Goal: Information Seeking & Learning: Find specific fact

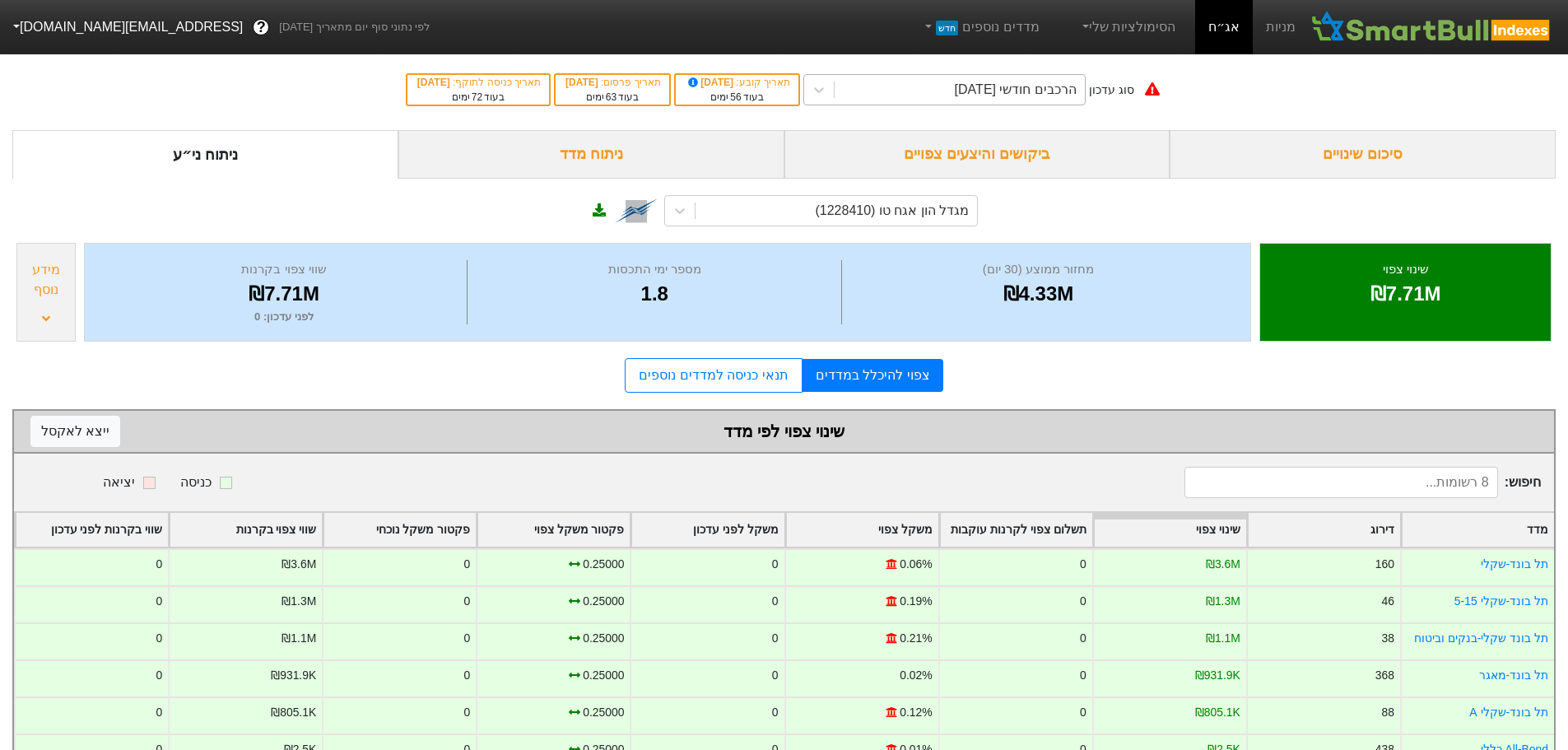
click at [1047, 88] on div "הרכבים חודשי [DATE]" at bounding box center [1015, 90] width 122 height 19
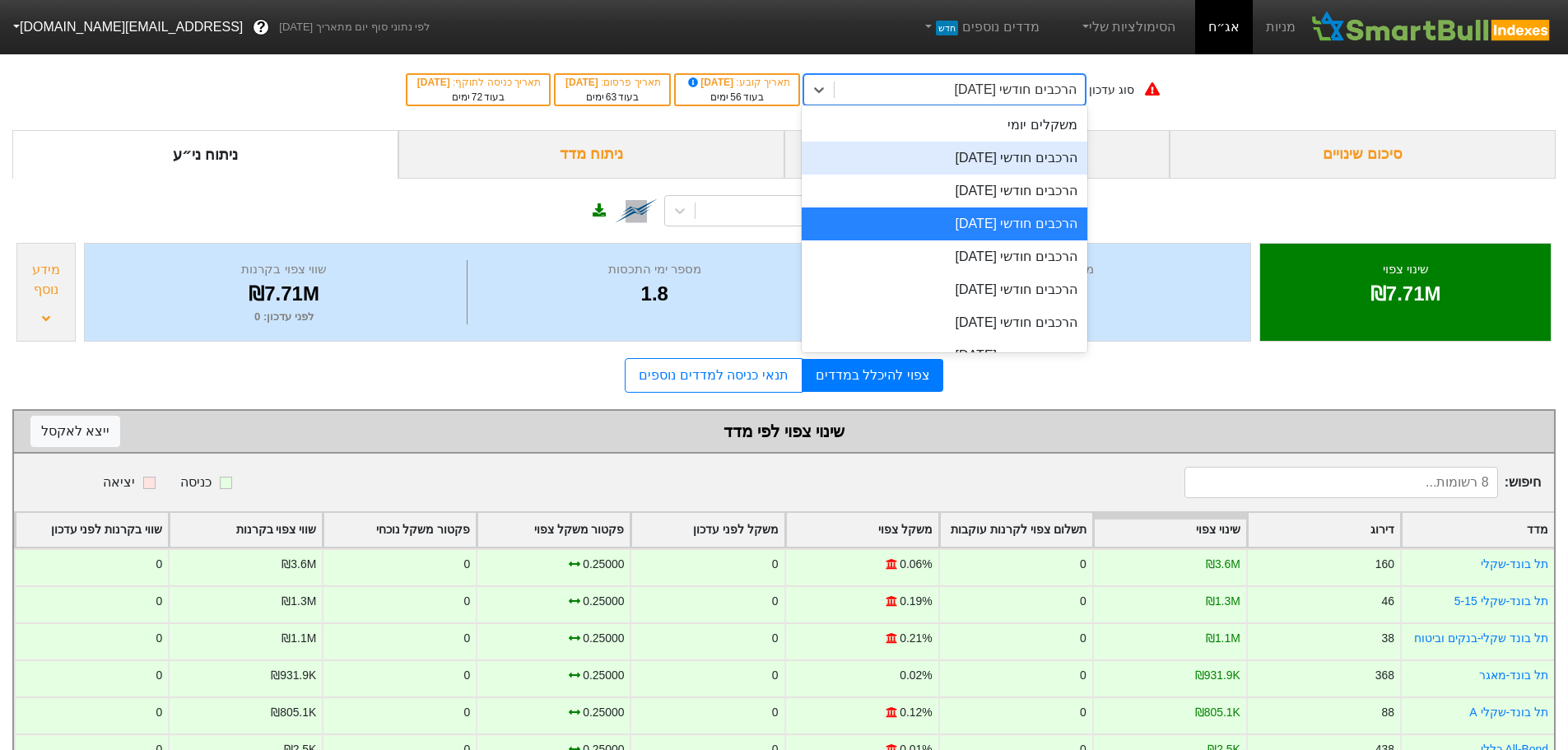
click at [999, 170] on div "הרכבים חודשי [DATE]" at bounding box center [945, 158] width 285 height 33
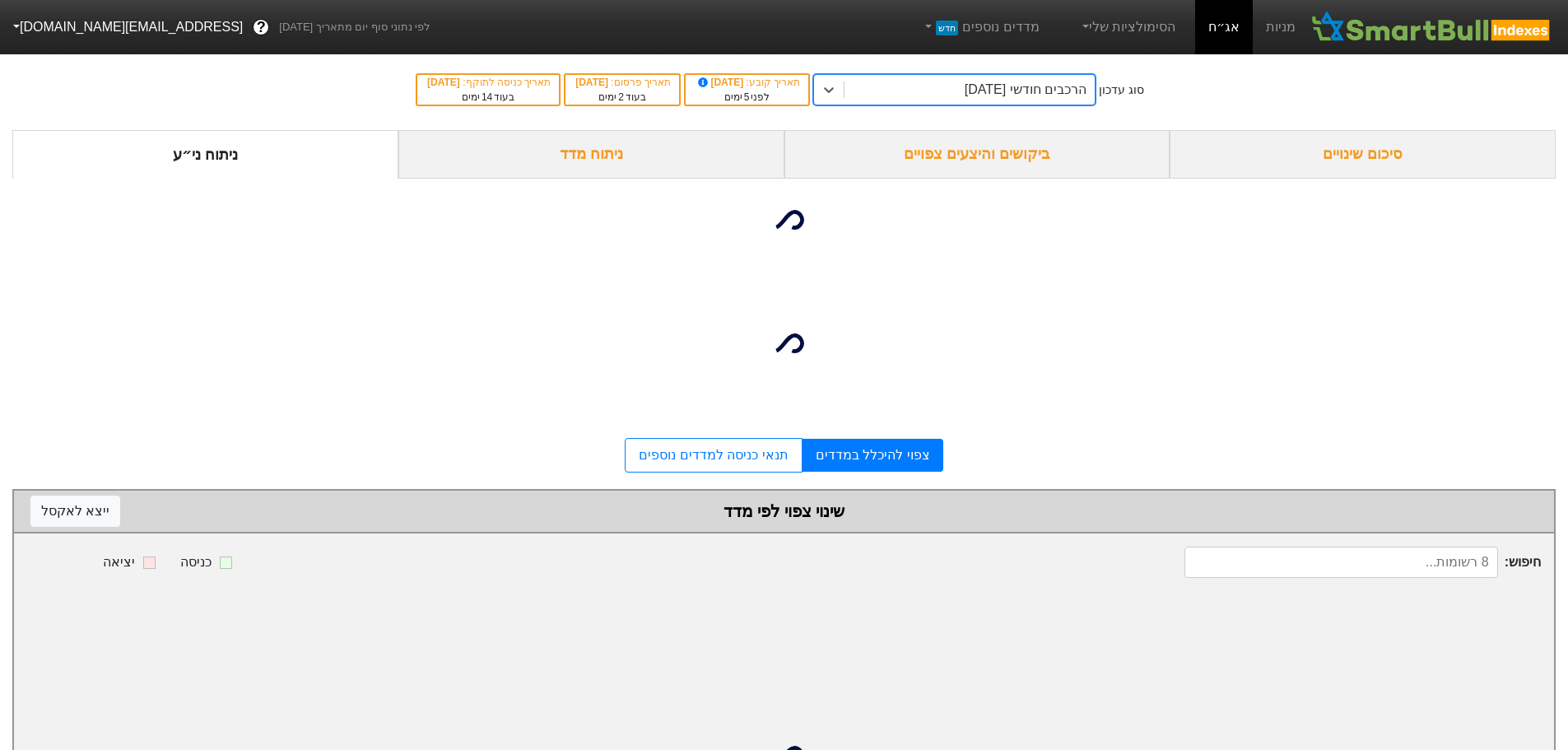
click at [1023, 151] on div "ביקושים והיצעים צפויים" at bounding box center [978, 154] width 386 height 48
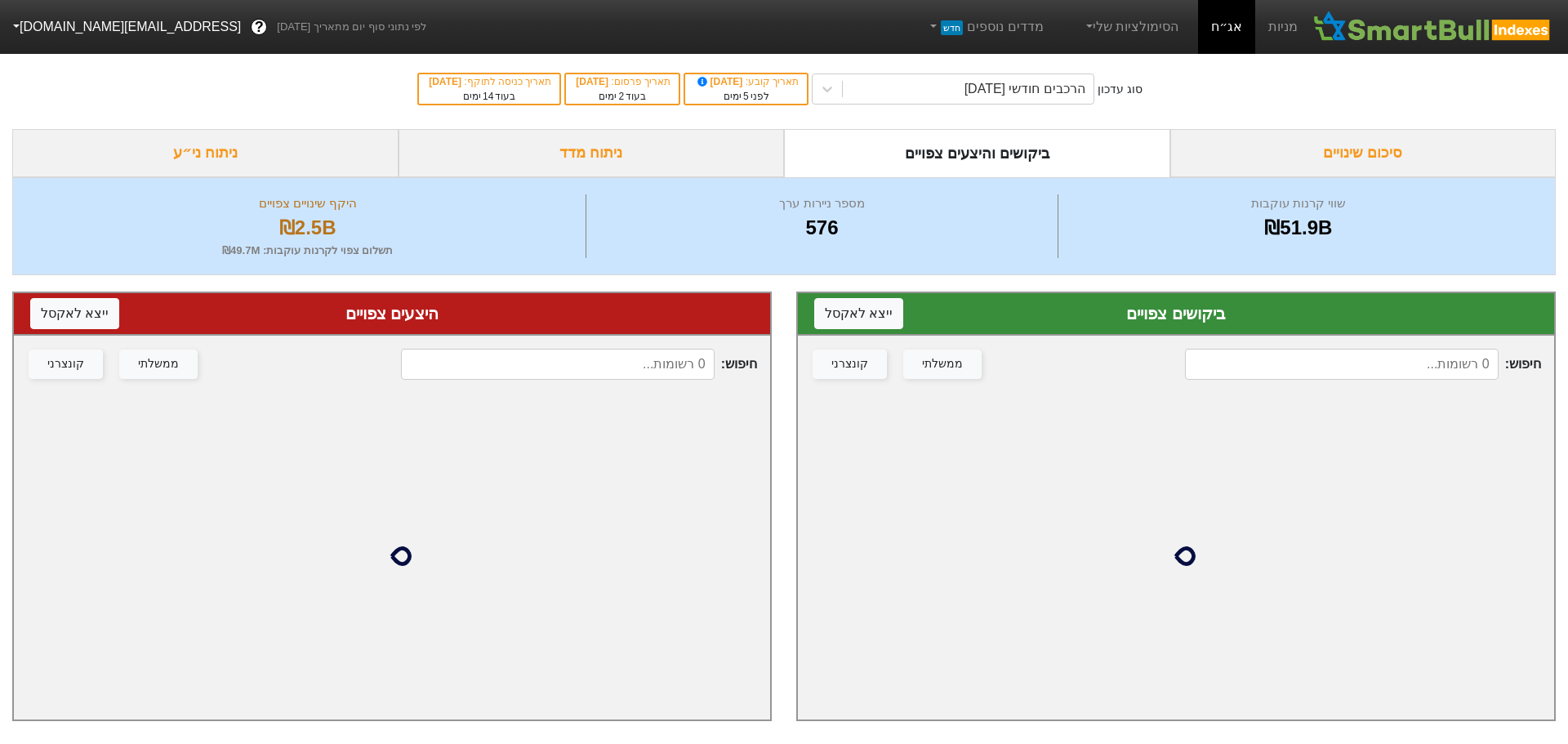
click at [1300, 364] on input at bounding box center [1342, 364] width 314 height 31
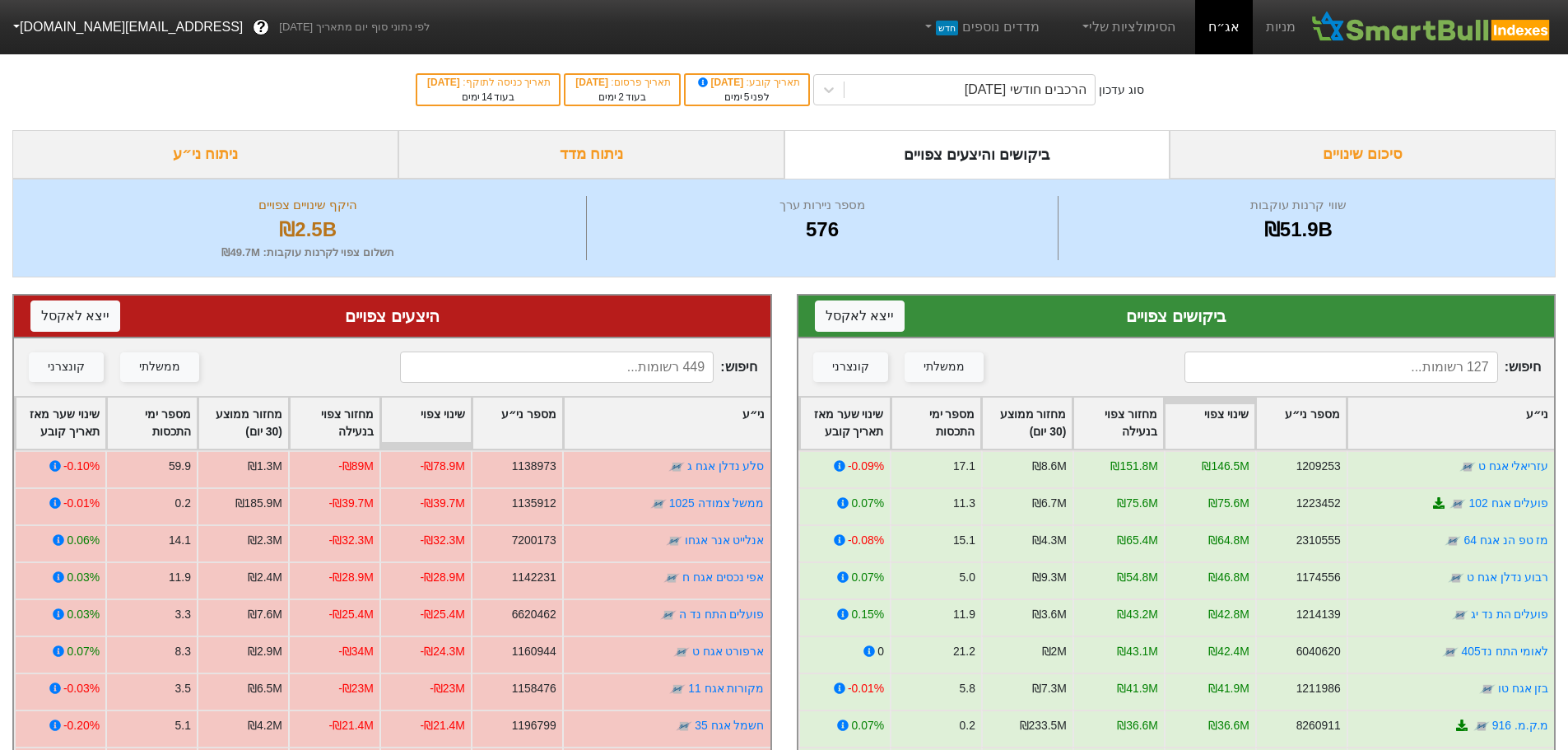
type input "נ"
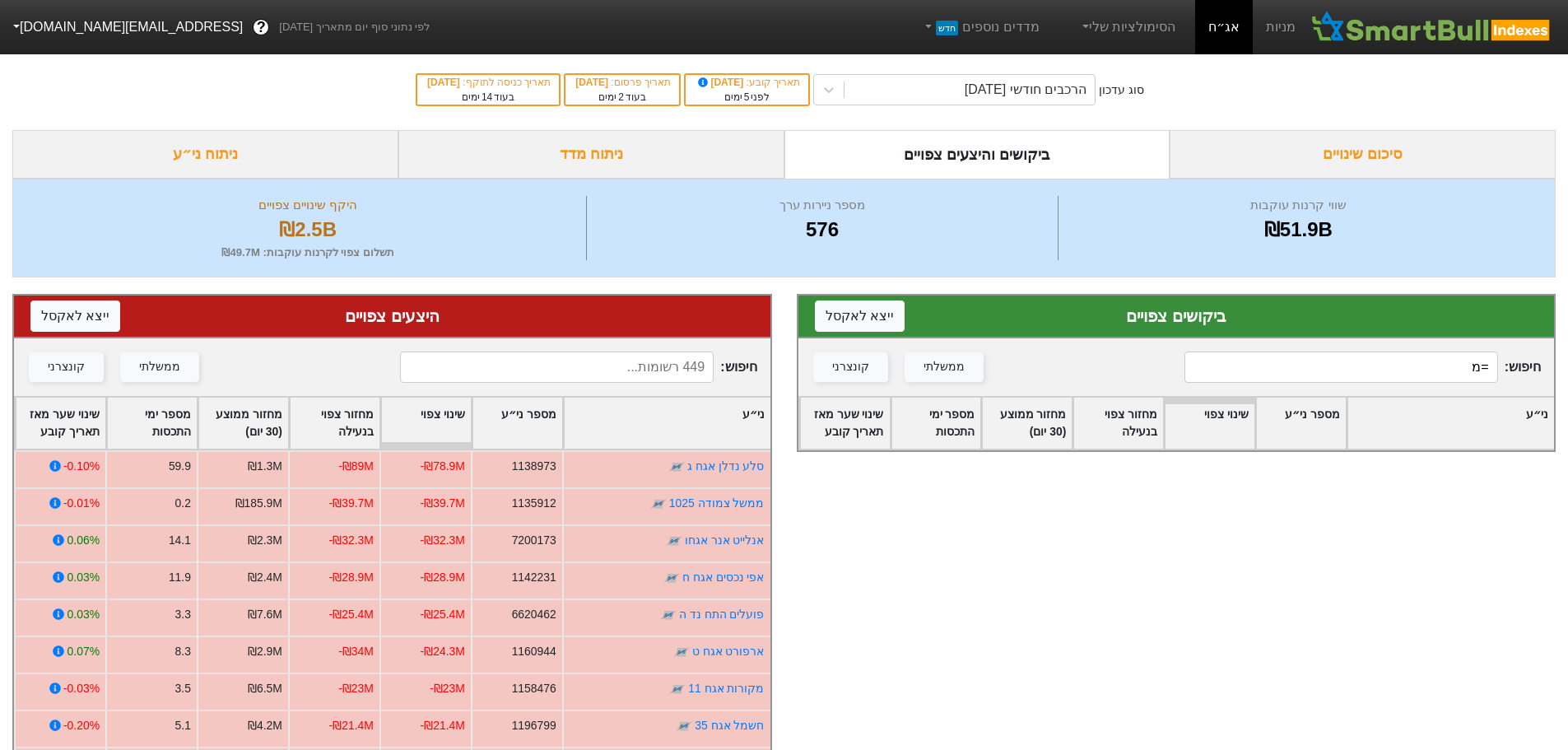
type input "="
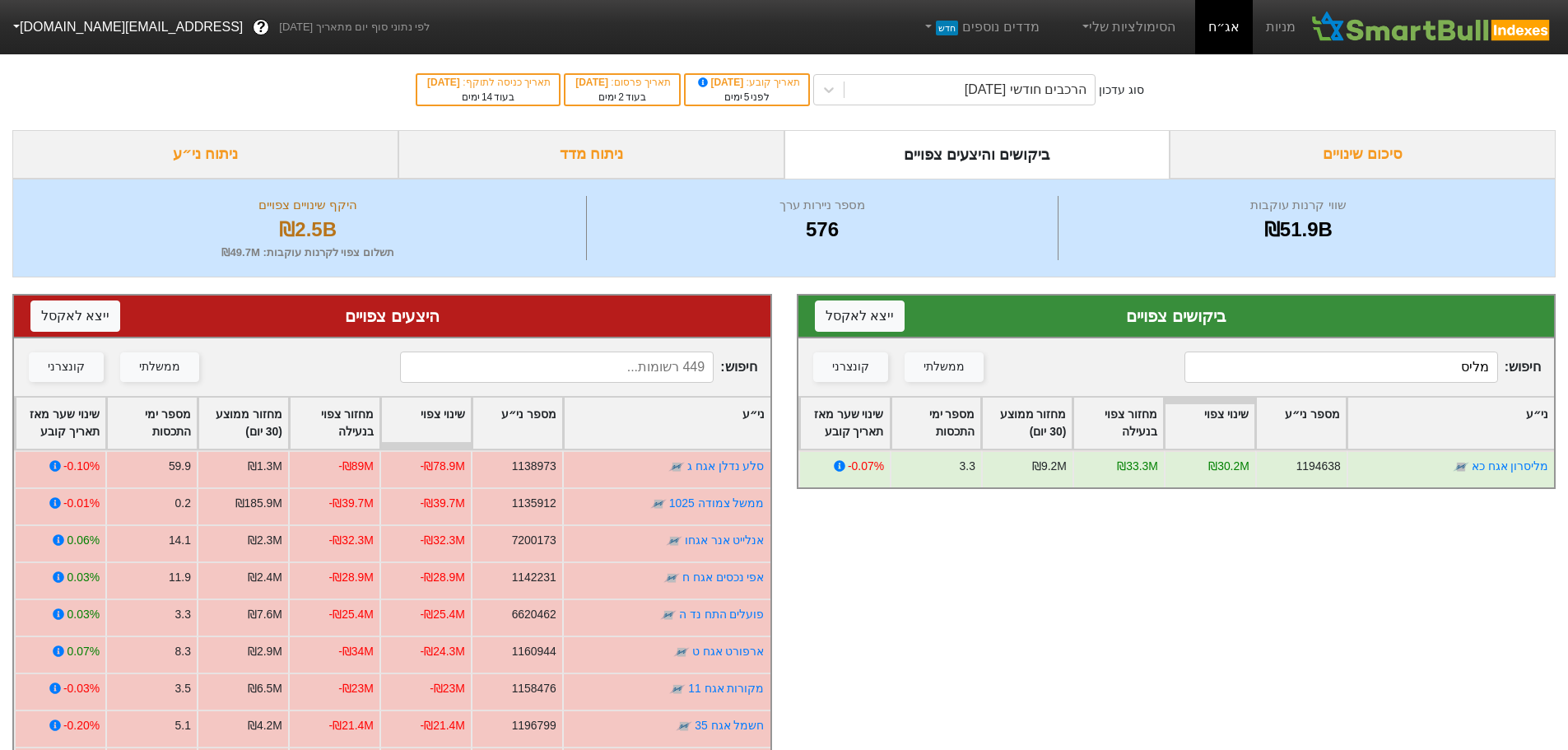
type input "מליסר"
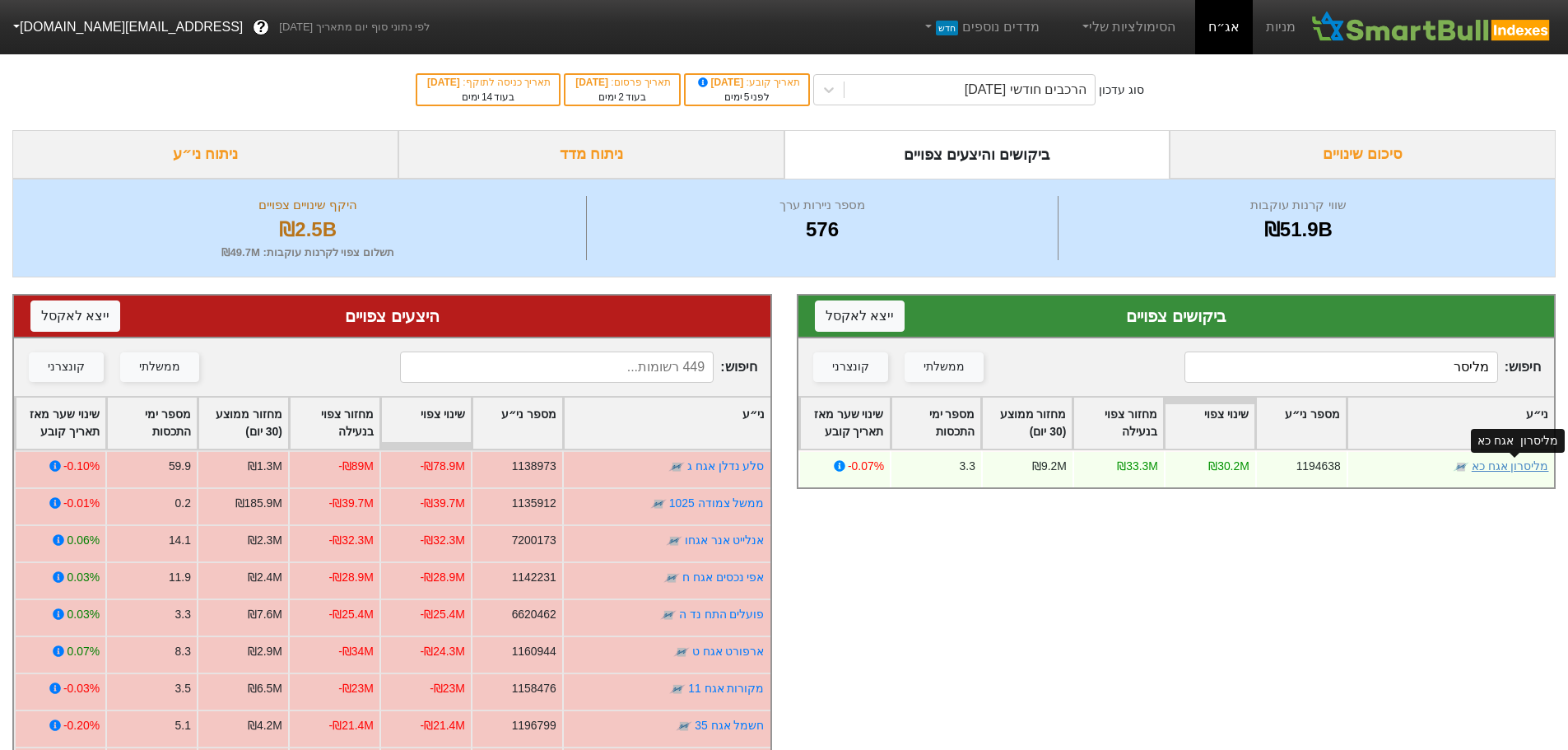
click at [1528, 470] on link "מליסרון אגח כא" at bounding box center [1510, 466] width 77 height 13
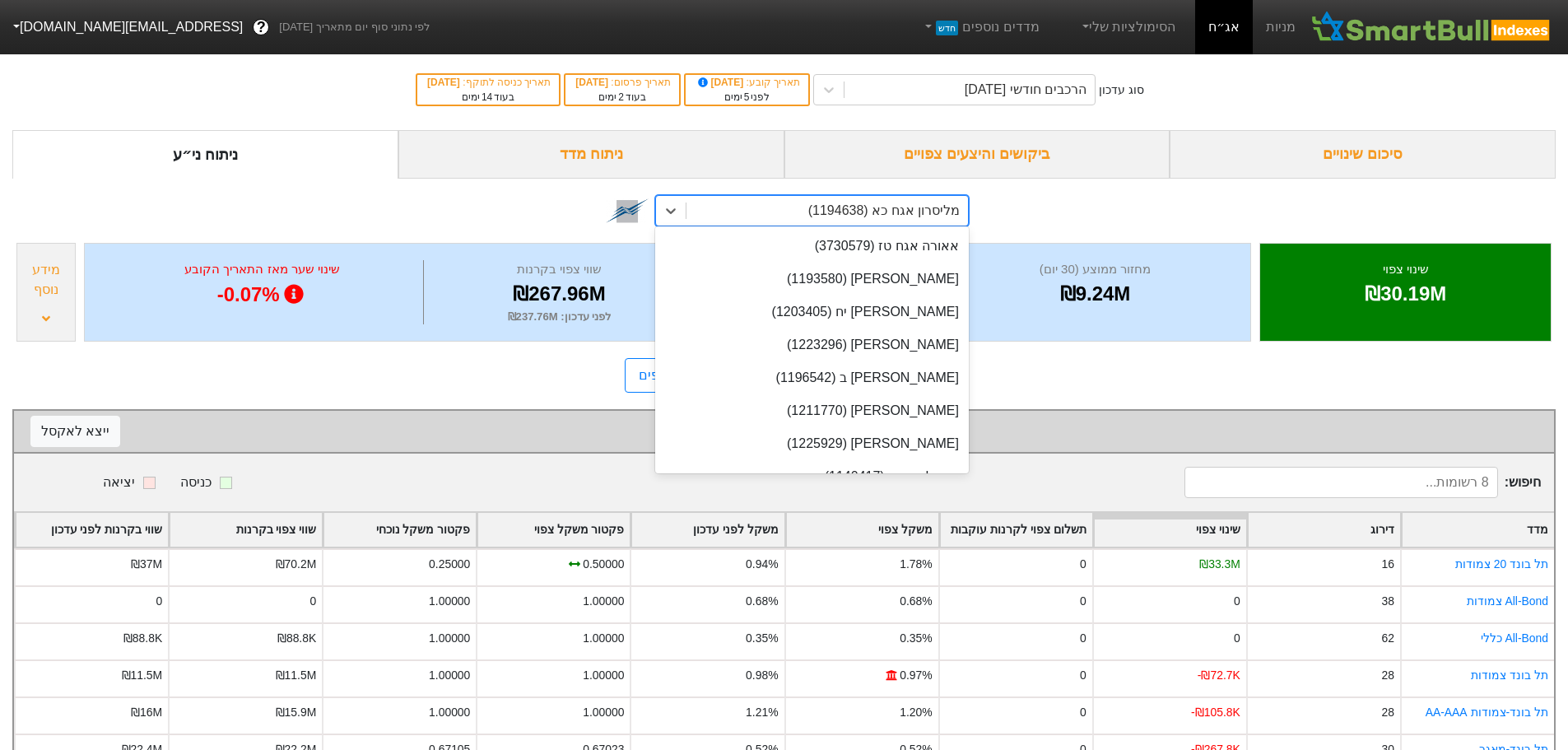
click at [909, 216] on div "מליסרון אגח כא (1194638)" at bounding box center [883, 210] width 151 height 19
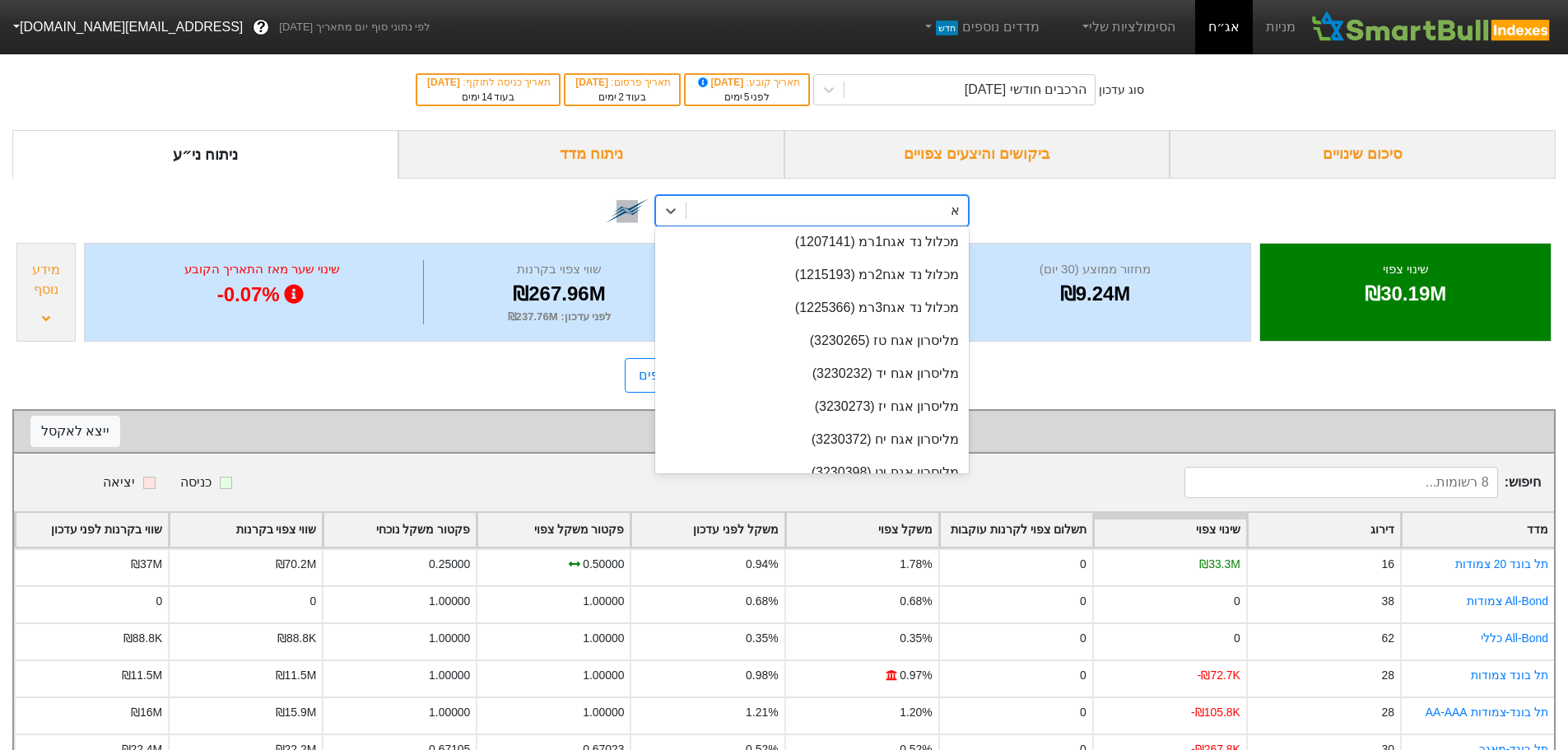
scroll to position [121, 0]
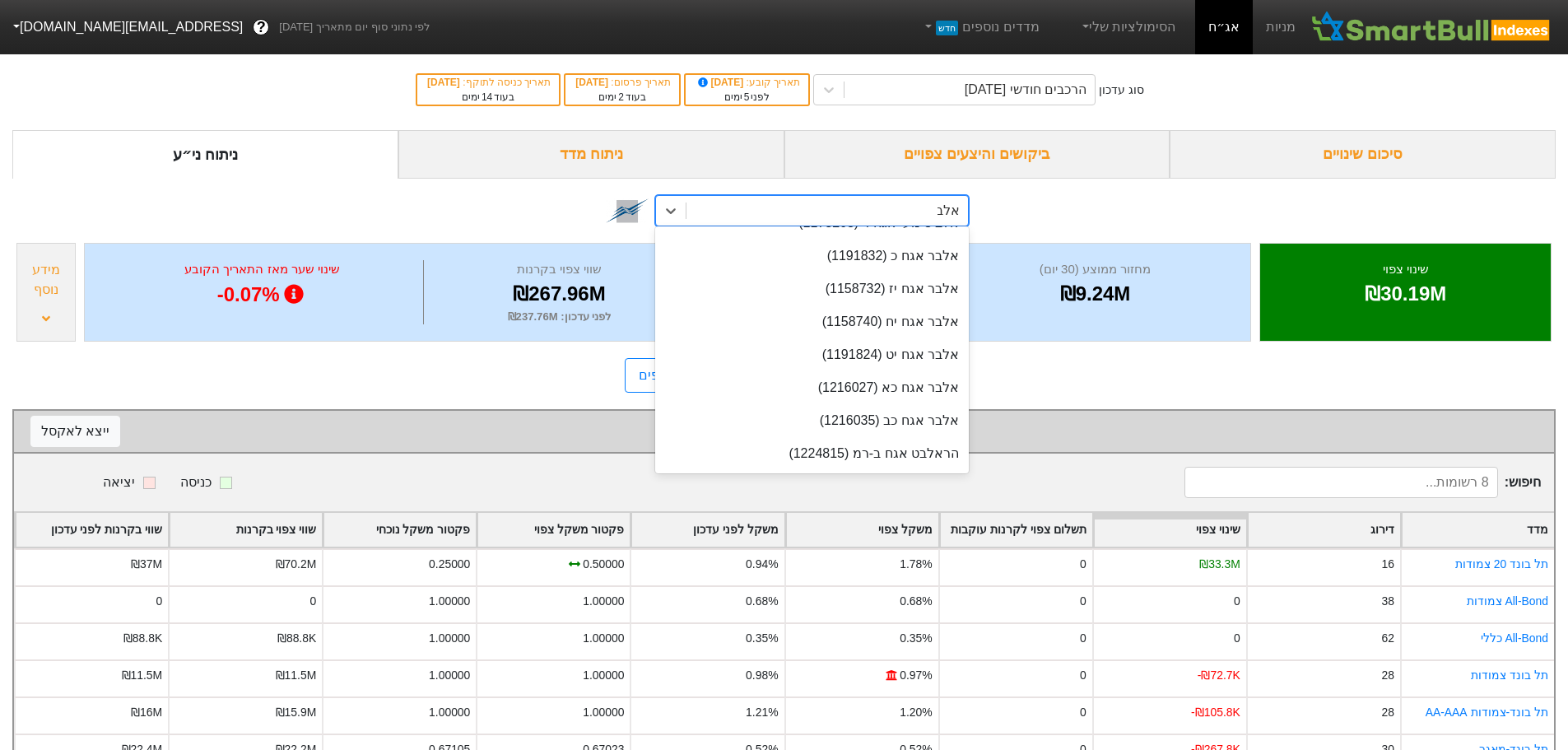
type input "אלבר"
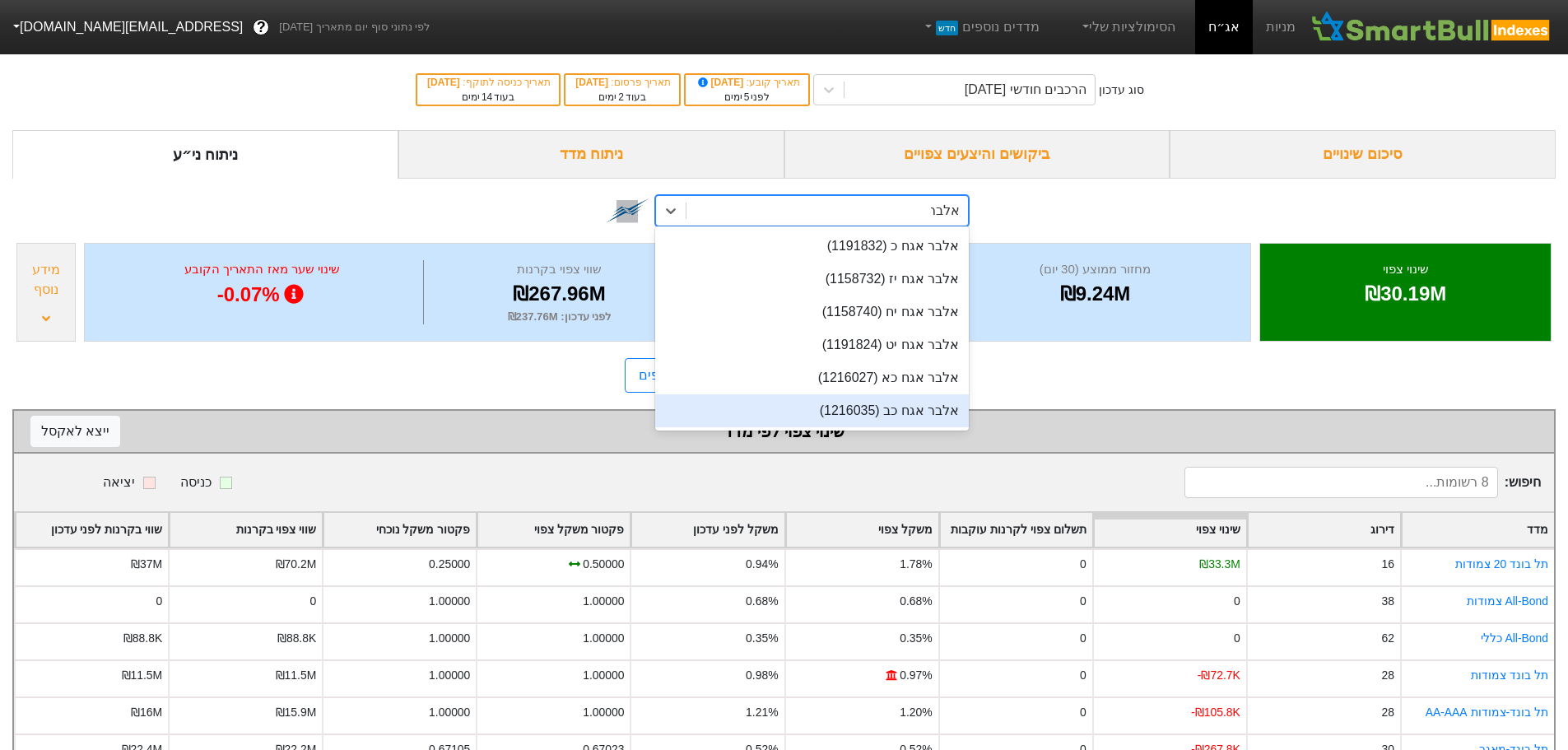
click at [891, 410] on div "אלבר אגח כב (1216035)" at bounding box center [812, 411] width 313 height 33
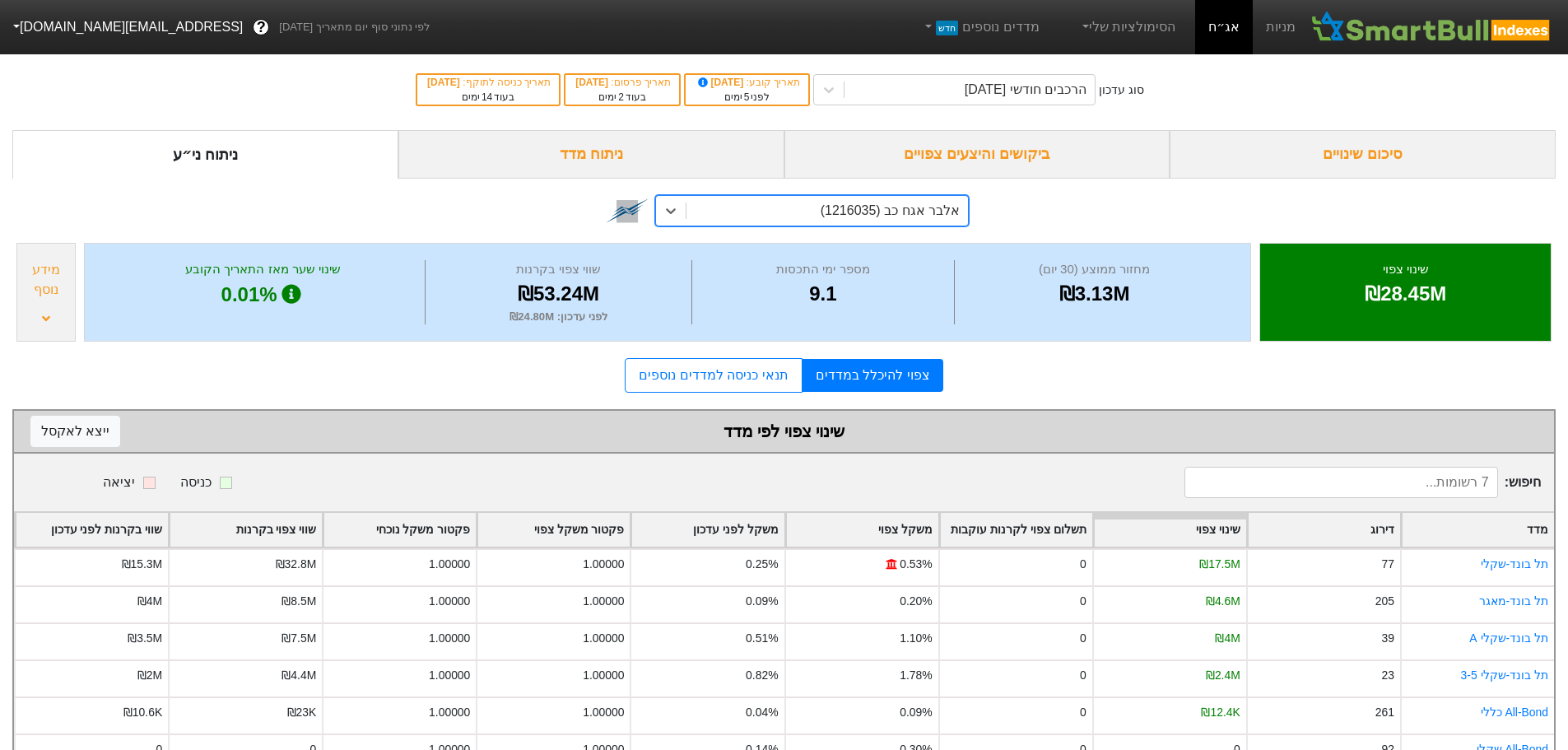
scroll to position [88, 0]
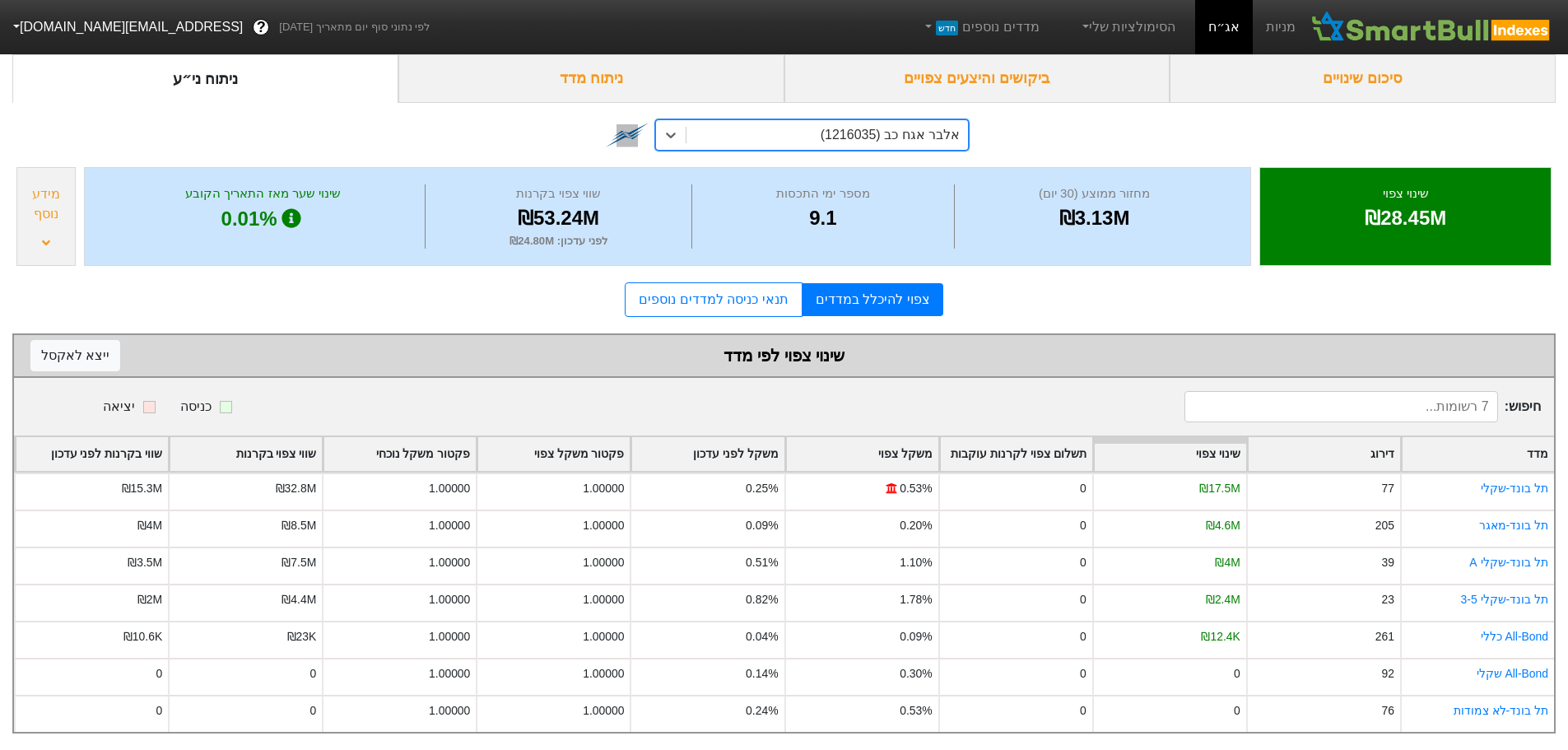
click at [892, 125] on div "אלבר אגח כב (1216035)" at bounding box center [890, 135] width 139 height 19
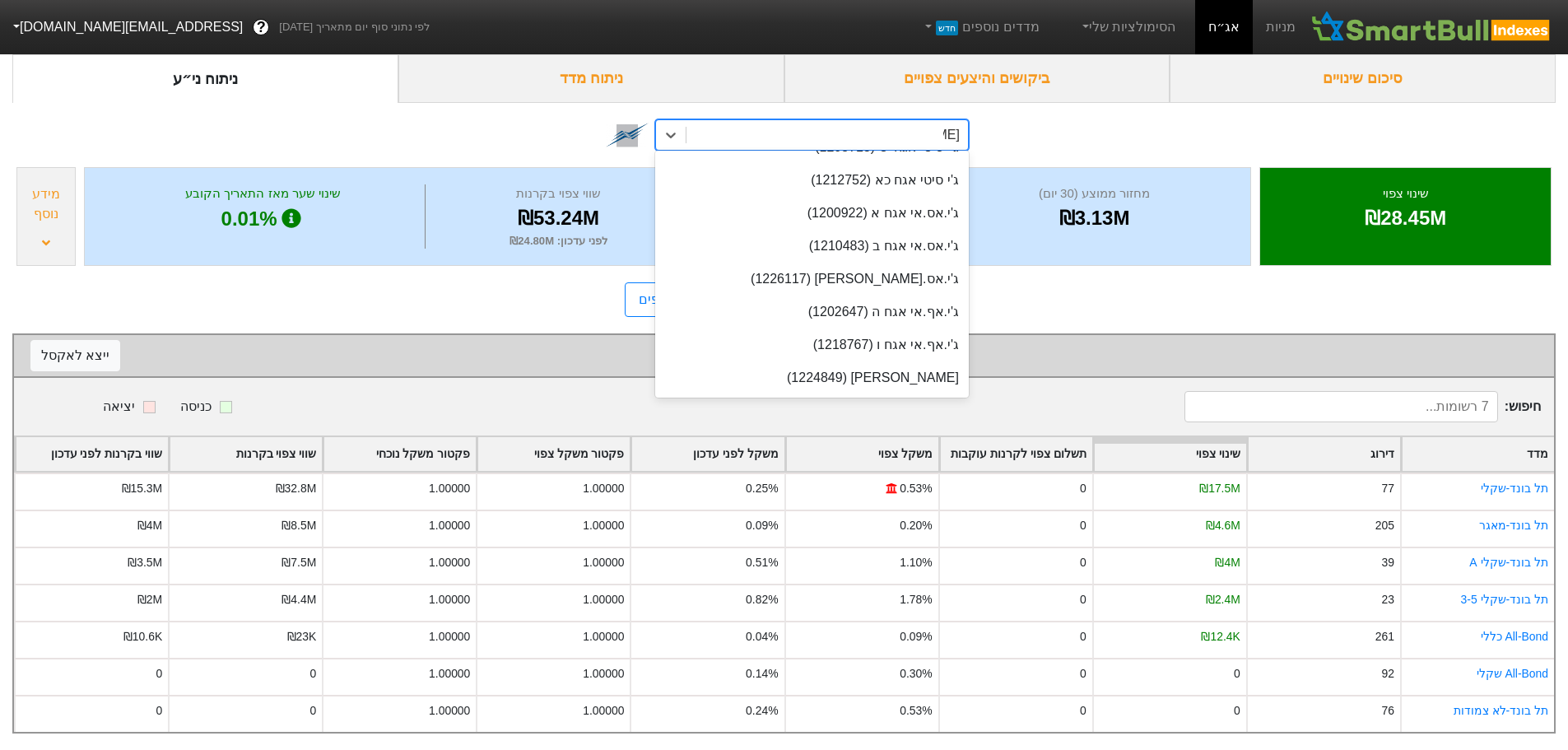
type input "[PERSON_NAME]"
click at [865, 233] on div "ג'י סיטי אגח יג (1260652)" at bounding box center [812, 246] width 313 height 33
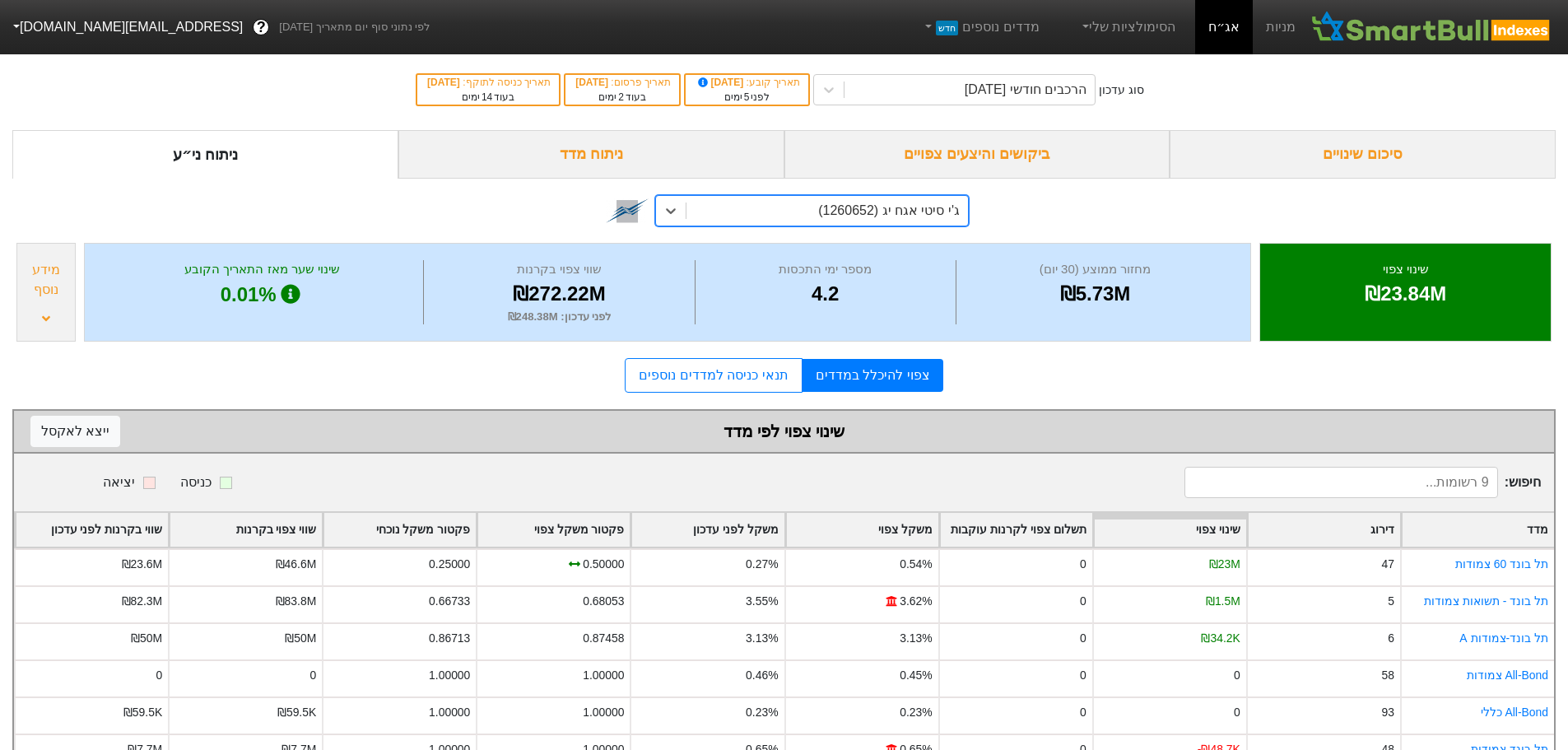
click at [977, 149] on div "ביקושים והיצעים צפויים" at bounding box center [978, 154] width 386 height 48
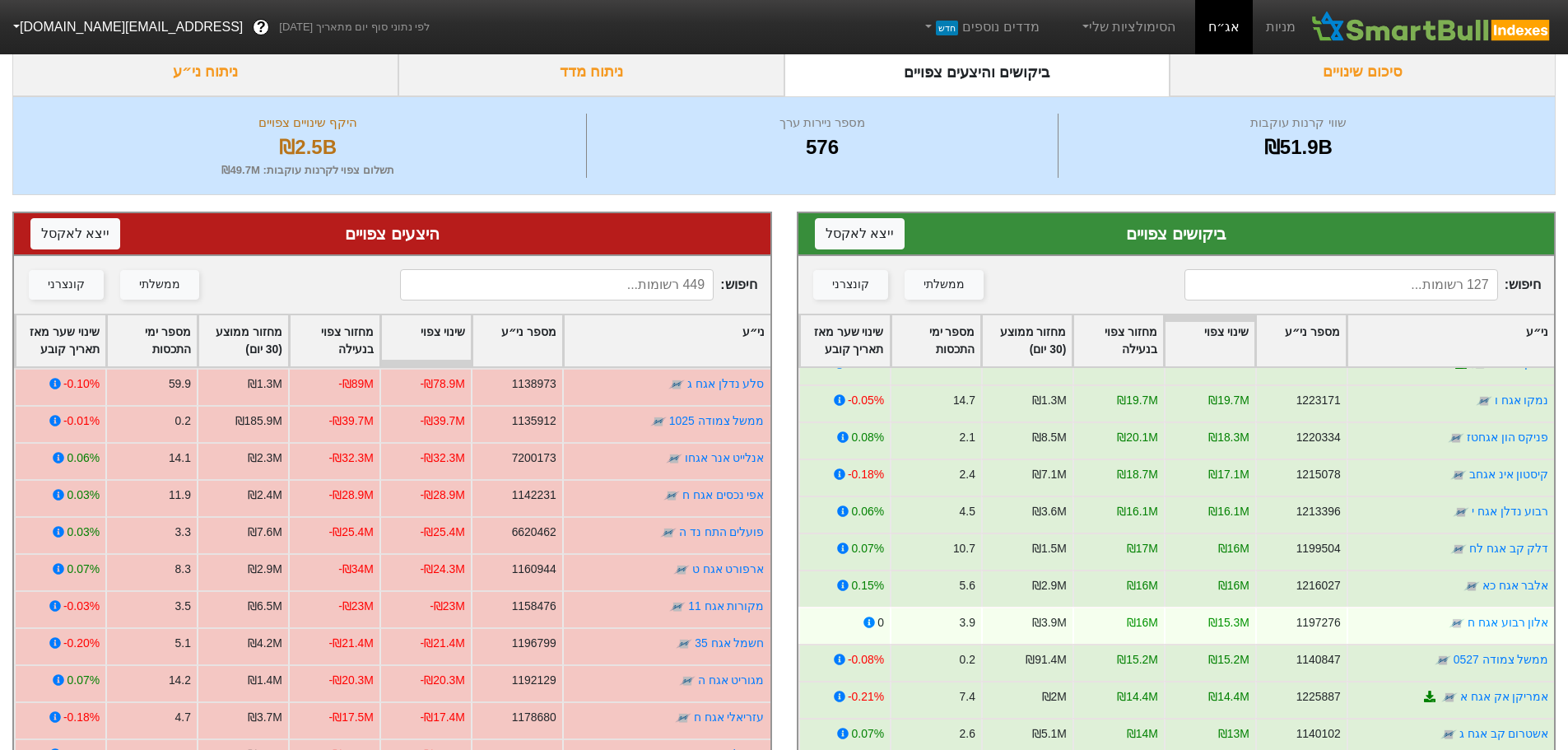
scroll to position [494, 0]
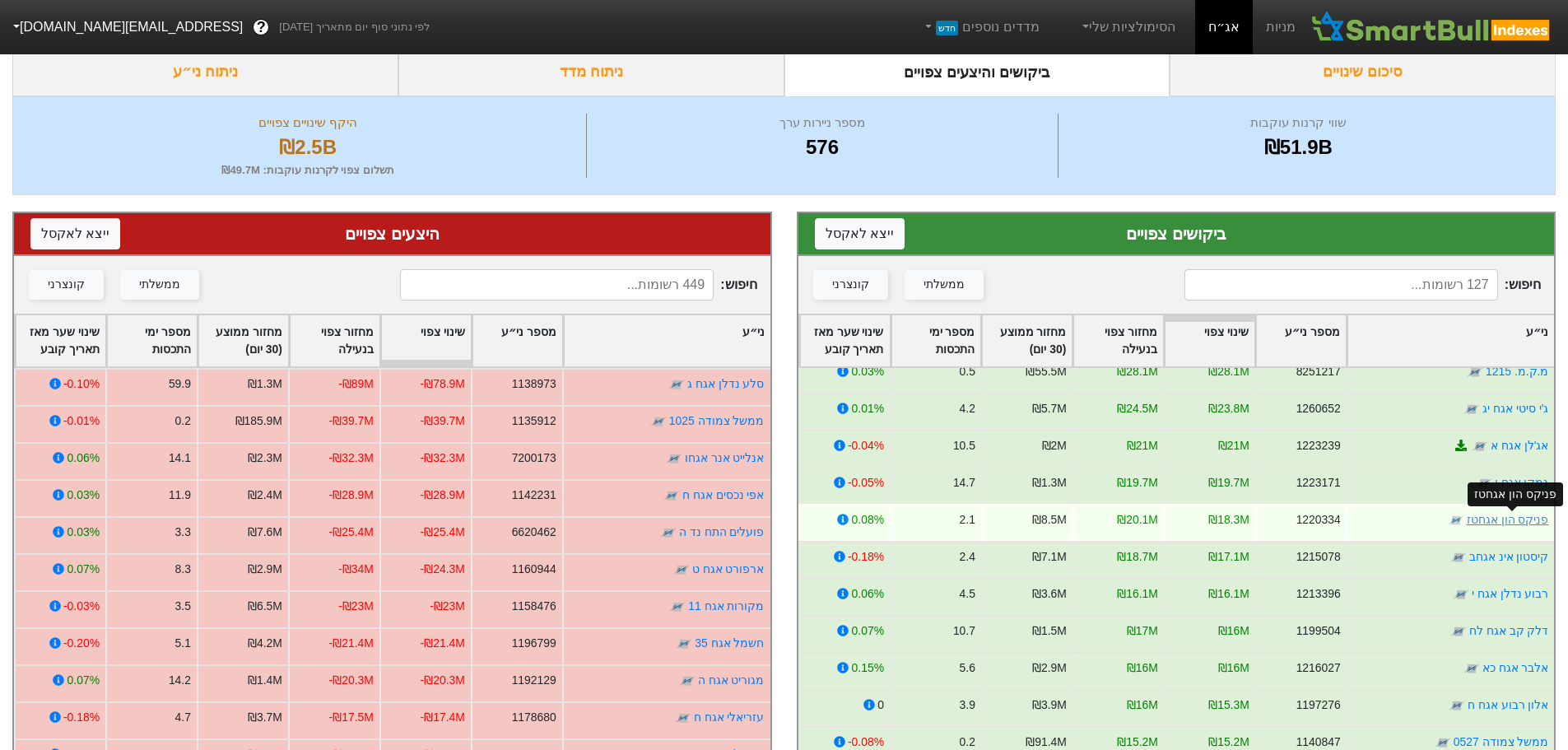
click at [1521, 522] on link "פניקס הון אגחטז" at bounding box center [1507, 520] width 82 height 13
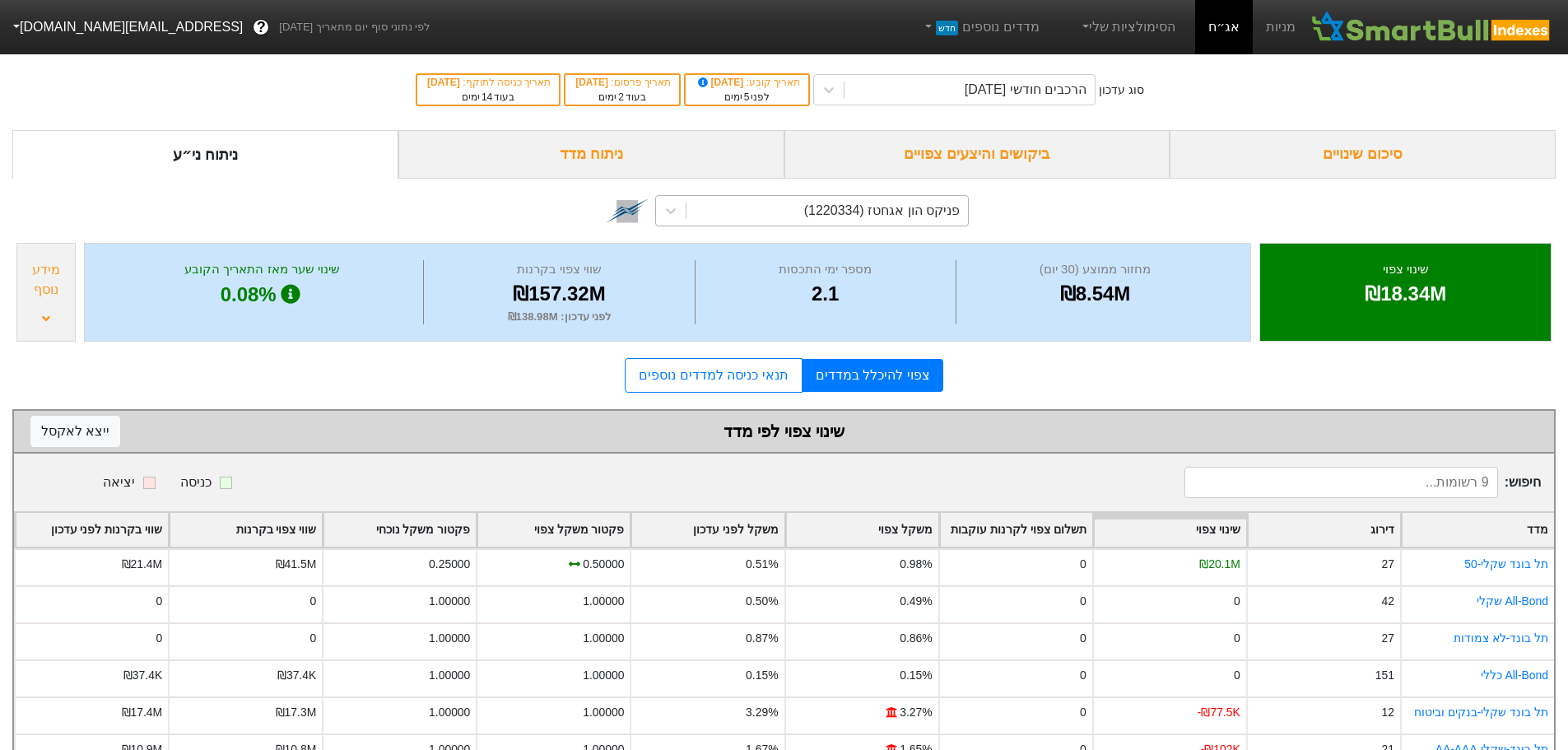
click at [892, 211] on div "פניקס הון אגחטז (1220334)" at bounding box center [881, 210] width 155 height 19
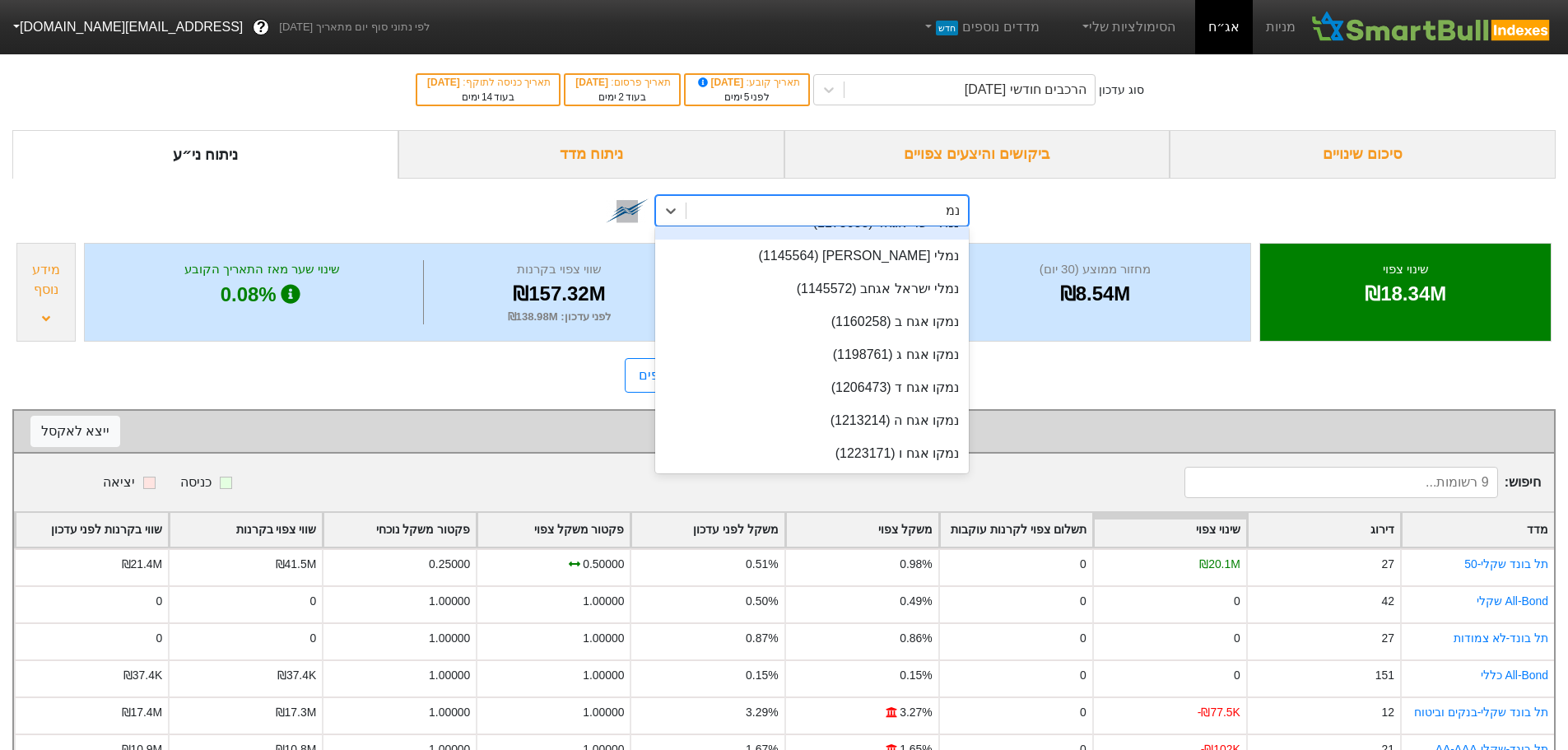
scroll to position [23, 0]
type input "נמק"
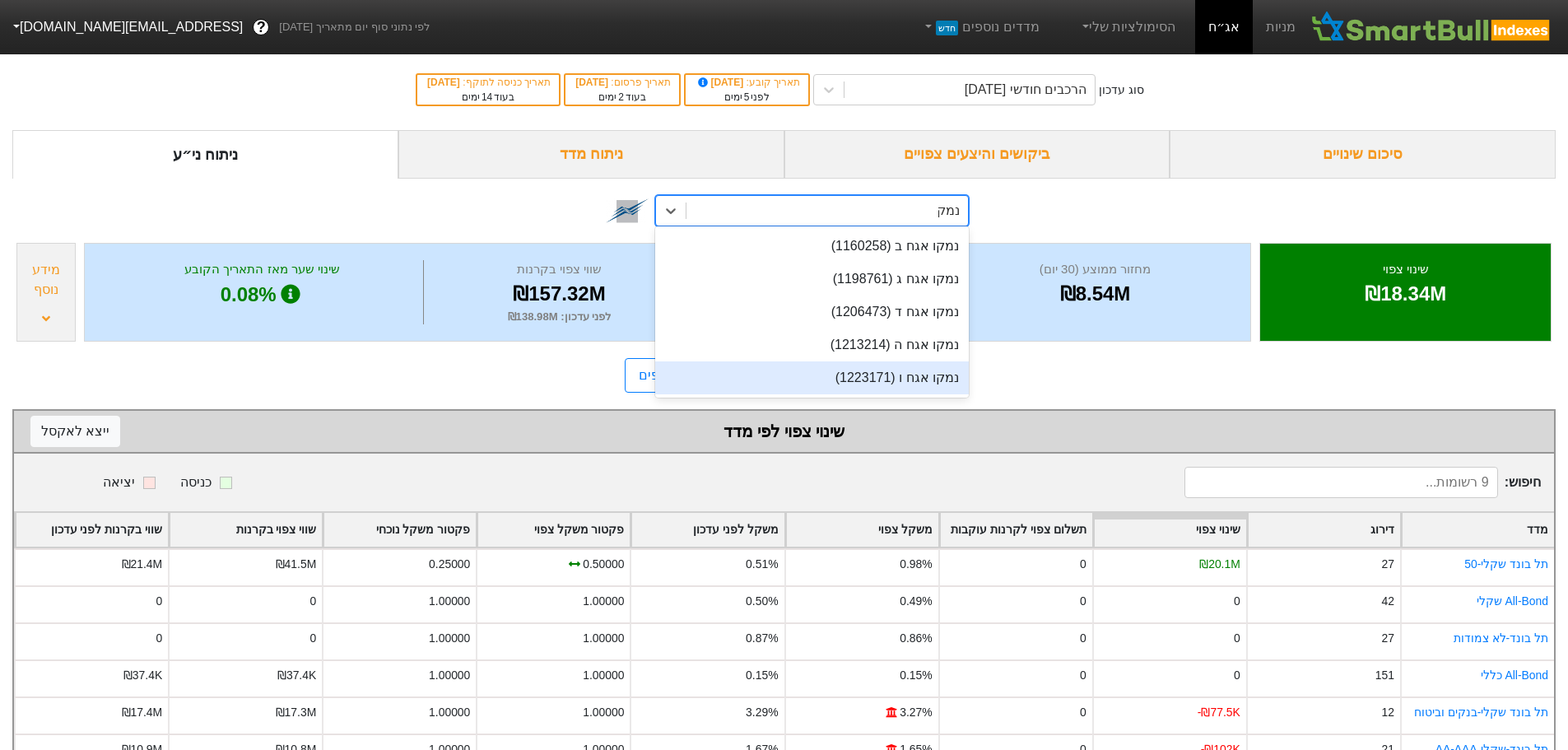
click at [886, 377] on div "נמקו אגח ו (1223171)" at bounding box center [812, 378] width 313 height 33
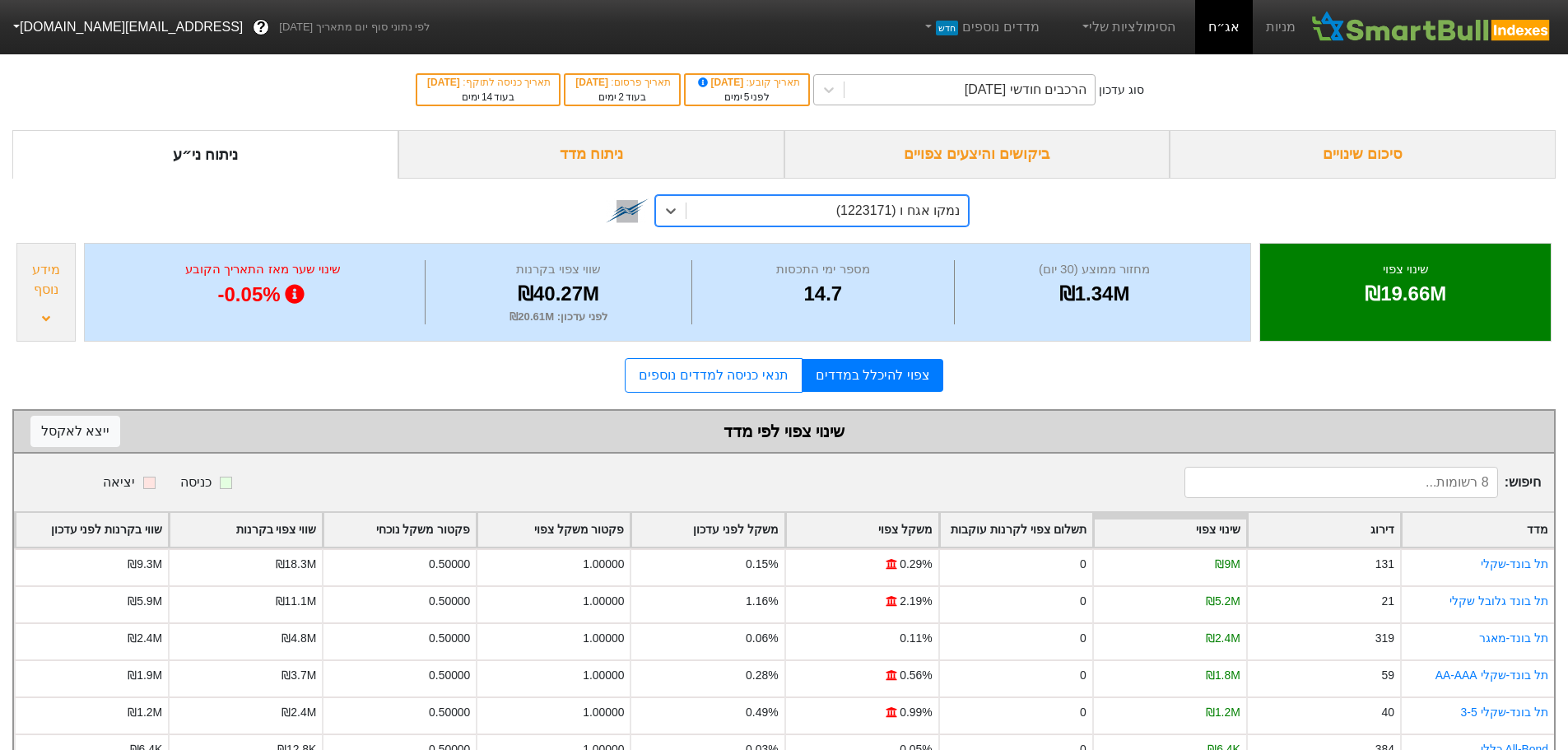
click at [1044, 93] on div "הרכבים חודשי [DATE]" at bounding box center [1026, 90] width 122 height 19
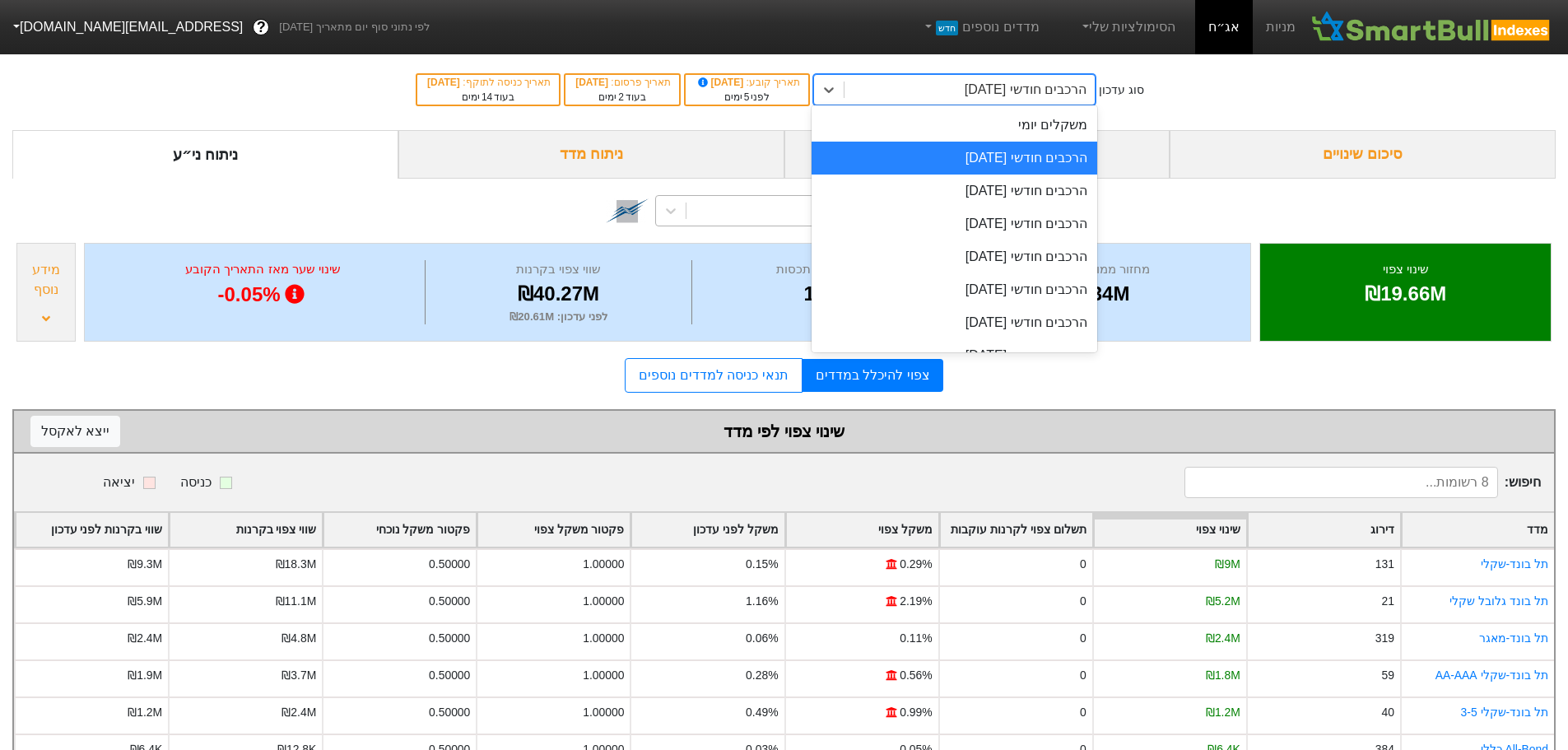
click at [1016, 160] on div "הרכבים חודשי [DATE]" at bounding box center [955, 158] width 285 height 33
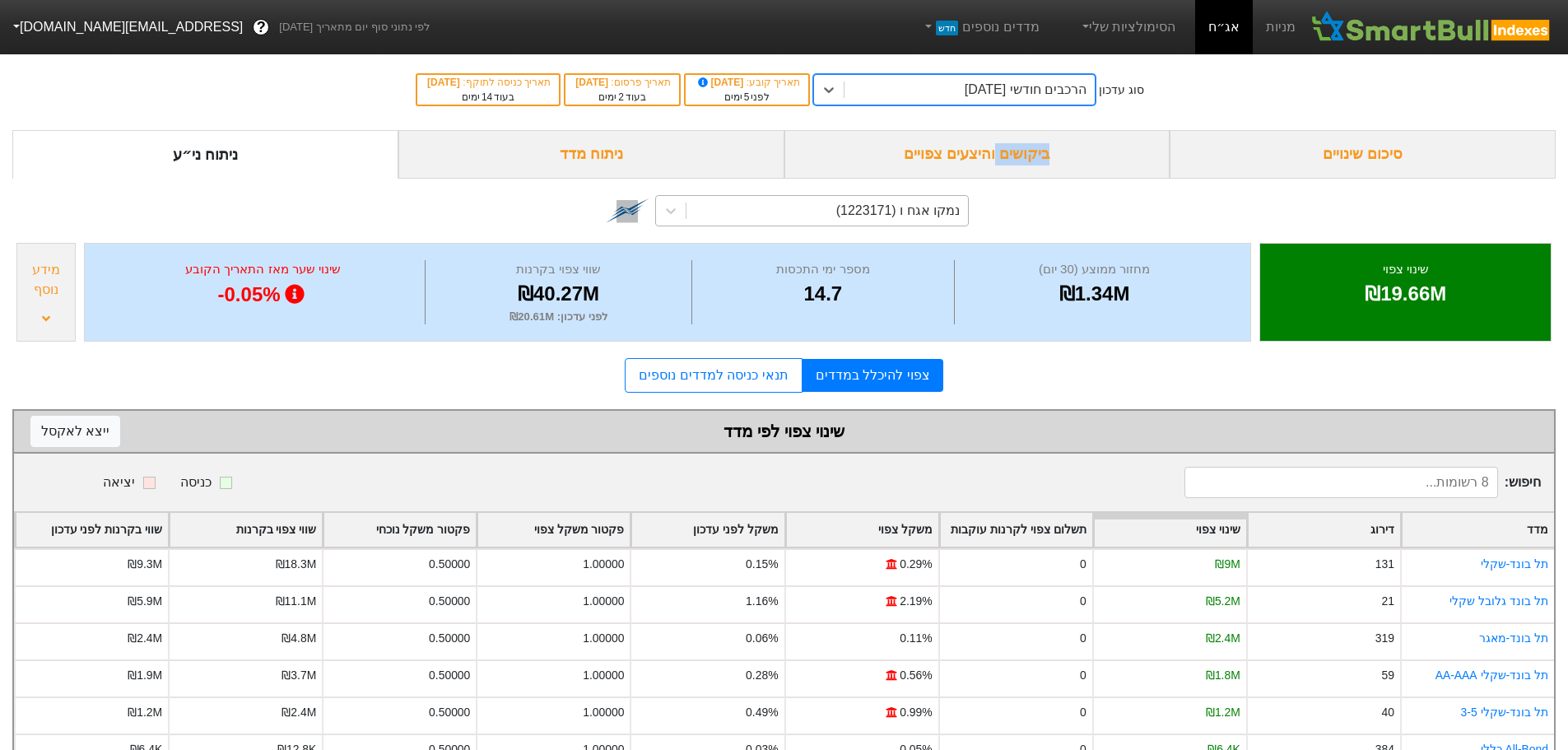
click at [1016, 160] on div "ביקושים והיצעים צפויים" at bounding box center [978, 154] width 386 height 48
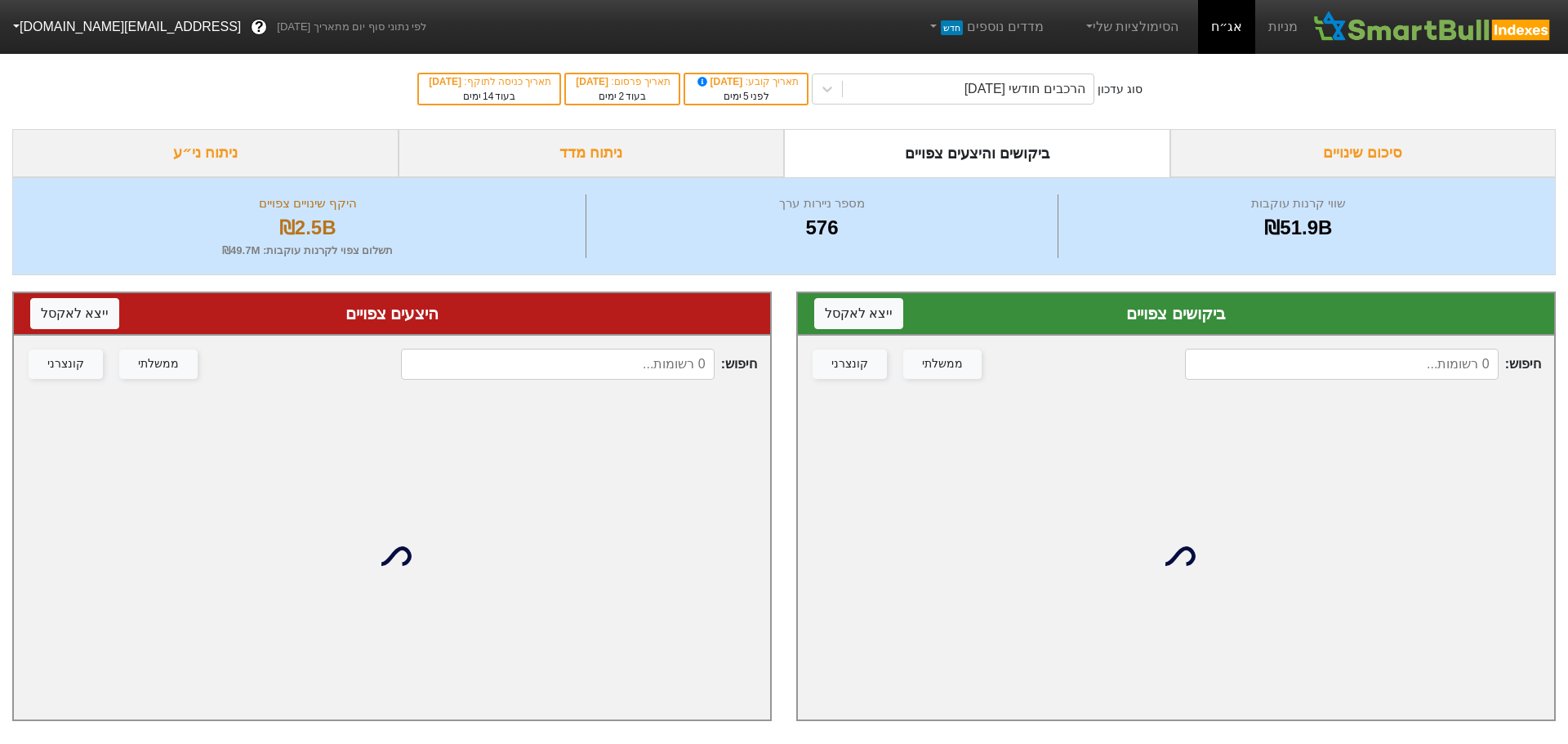
click at [1353, 371] on input at bounding box center [1342, 364] width 314 height 31
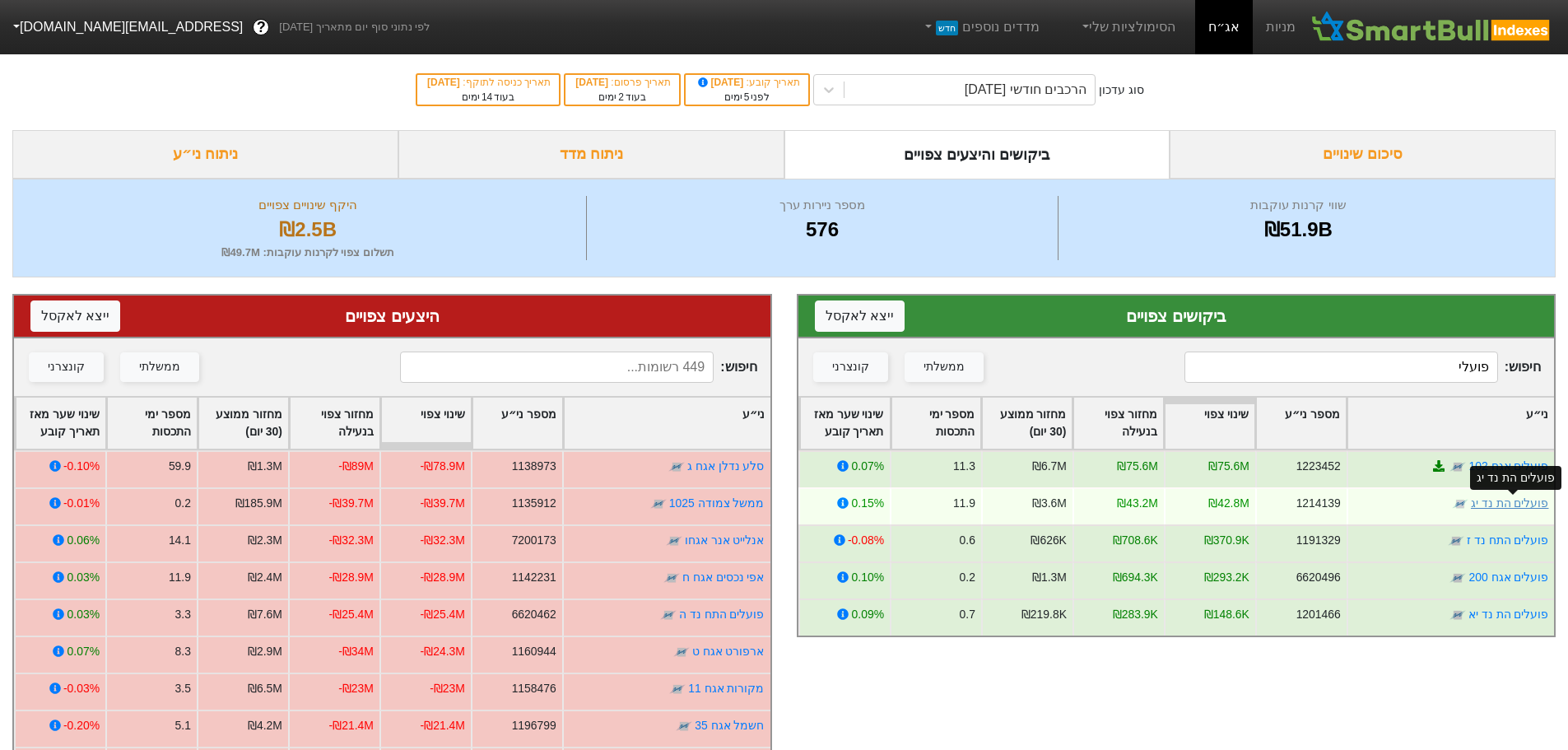
type input "פועלי"
click at [1500, 501] on link "פועלים הת נד יג" at bounding box center [1509, 503] width 78 height 13
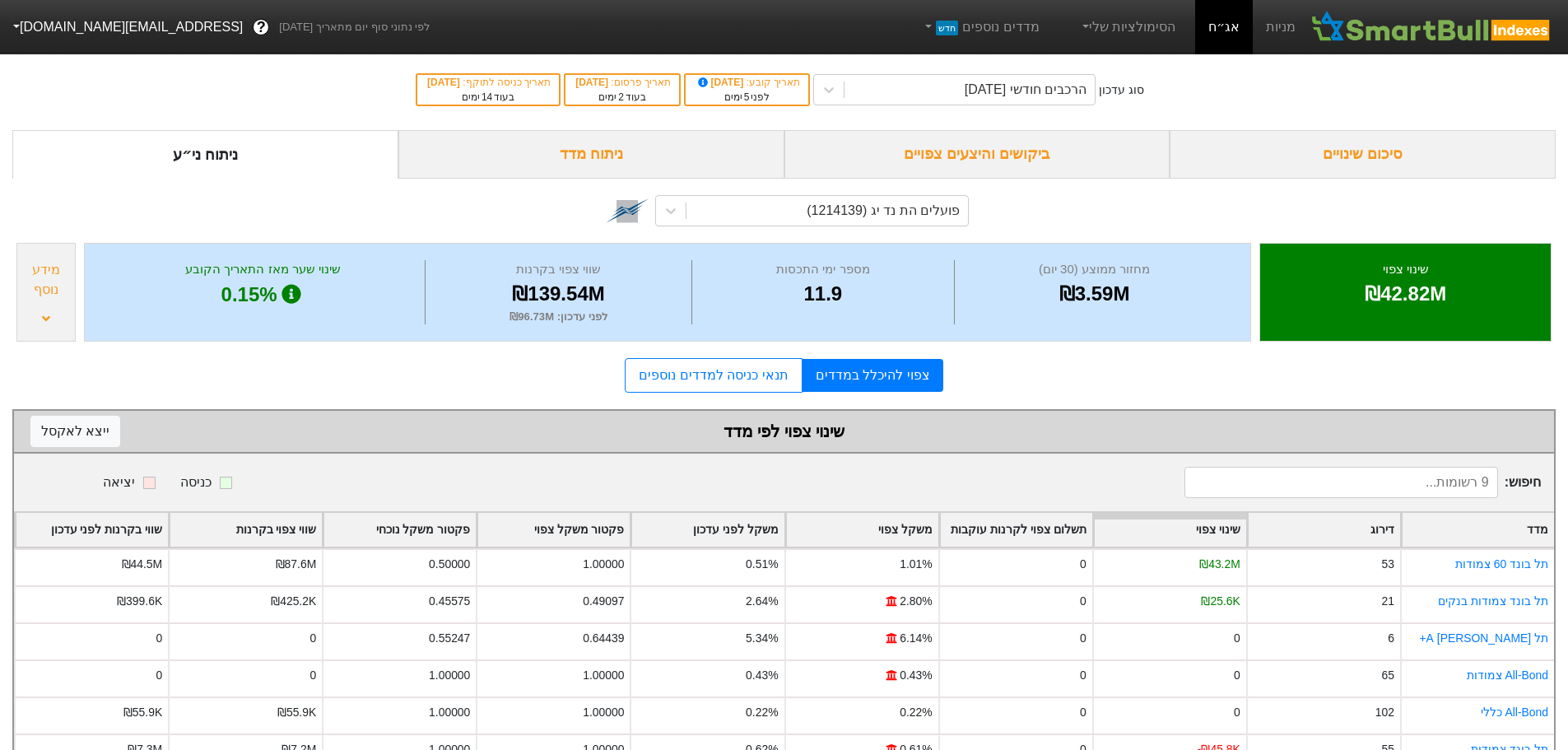
click at [1004, 158] on div "ביקושים והיצעים צפויים" at bounding box center [978, 154] width 386 height 48
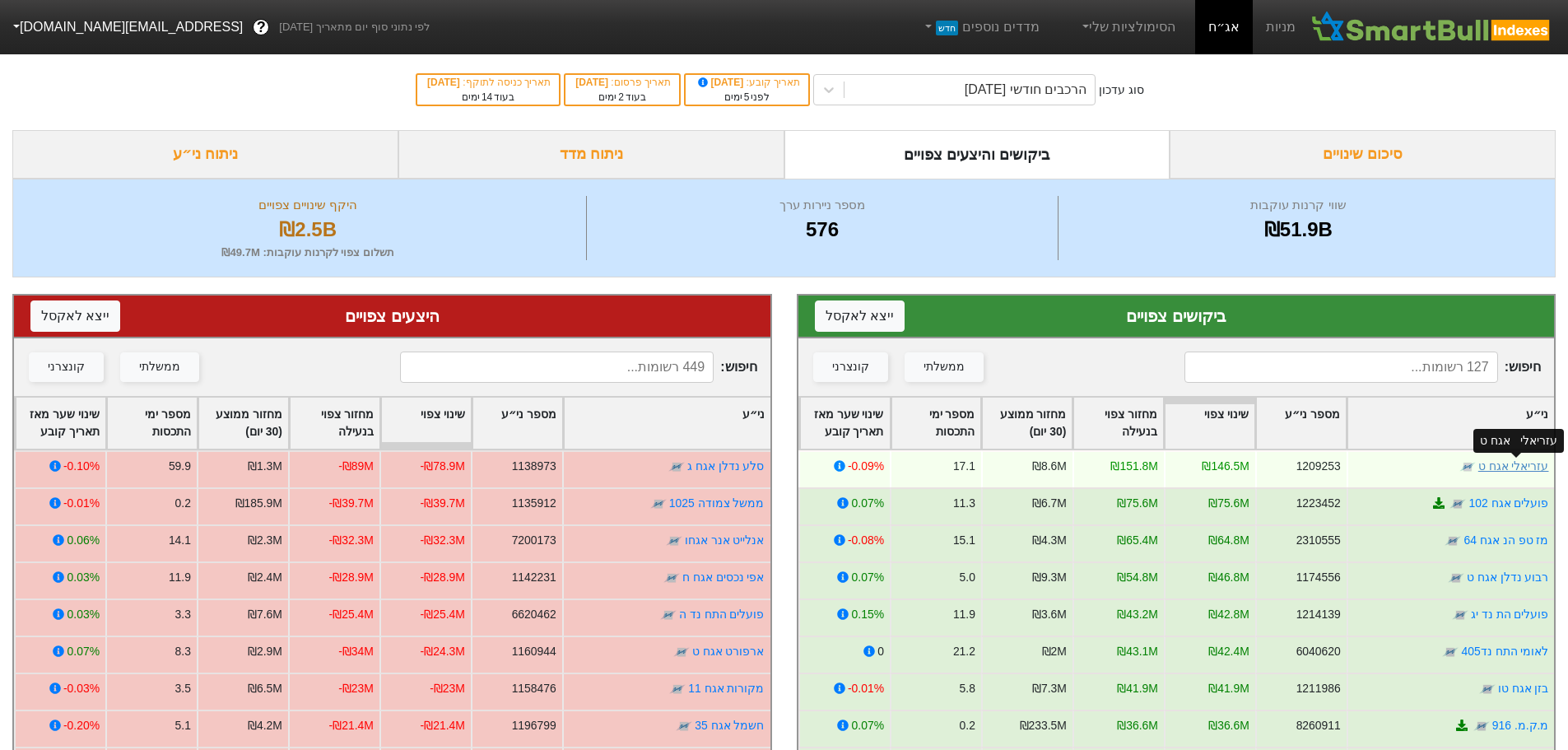
click at [1511, 467] on link "עזריאלי אגח ט" at bounding box center [1513, 466] width 70 height 13
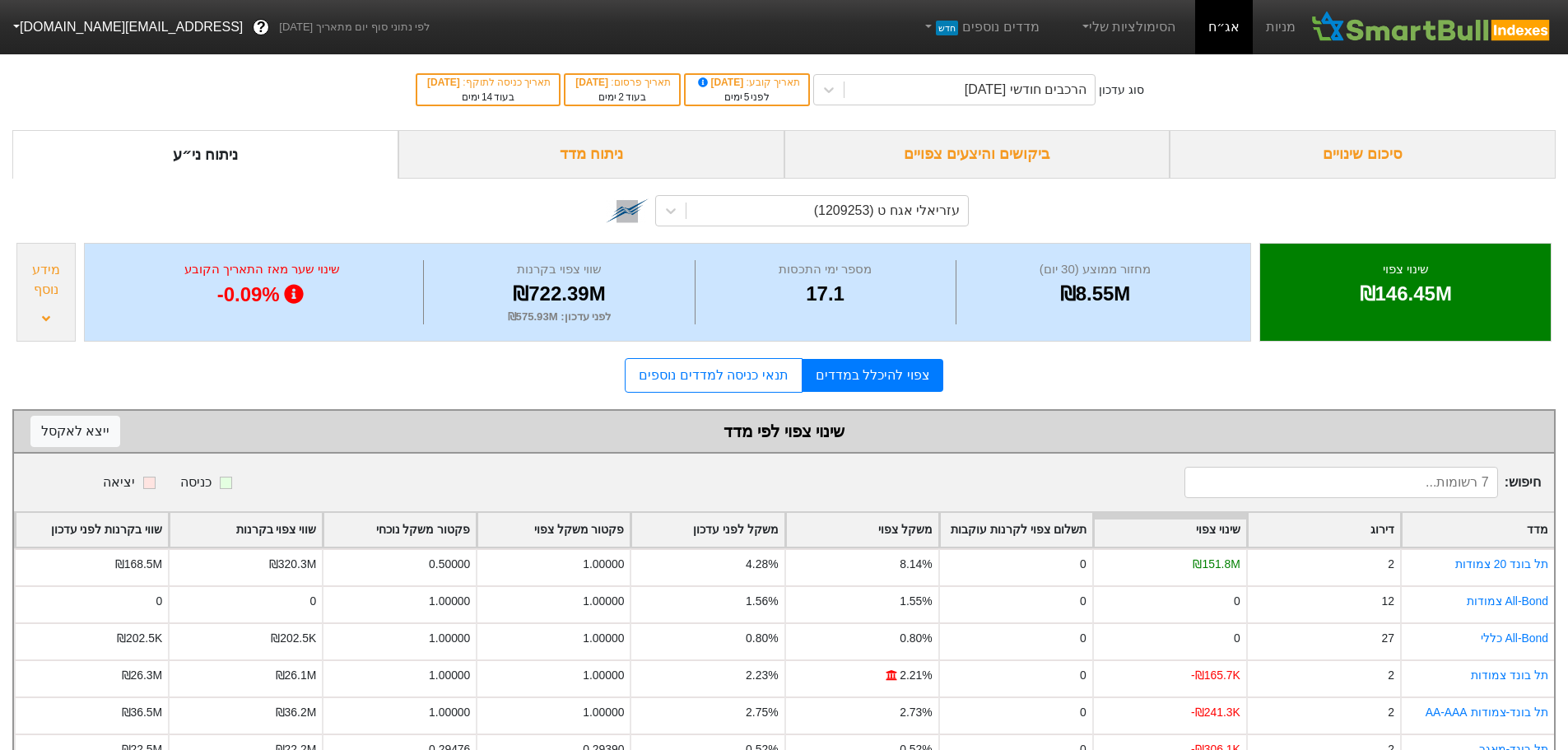
click at [993, 151] on div "ביקושים והיצעים צפויים" at bounding box center [978, 154] width 386 height 48
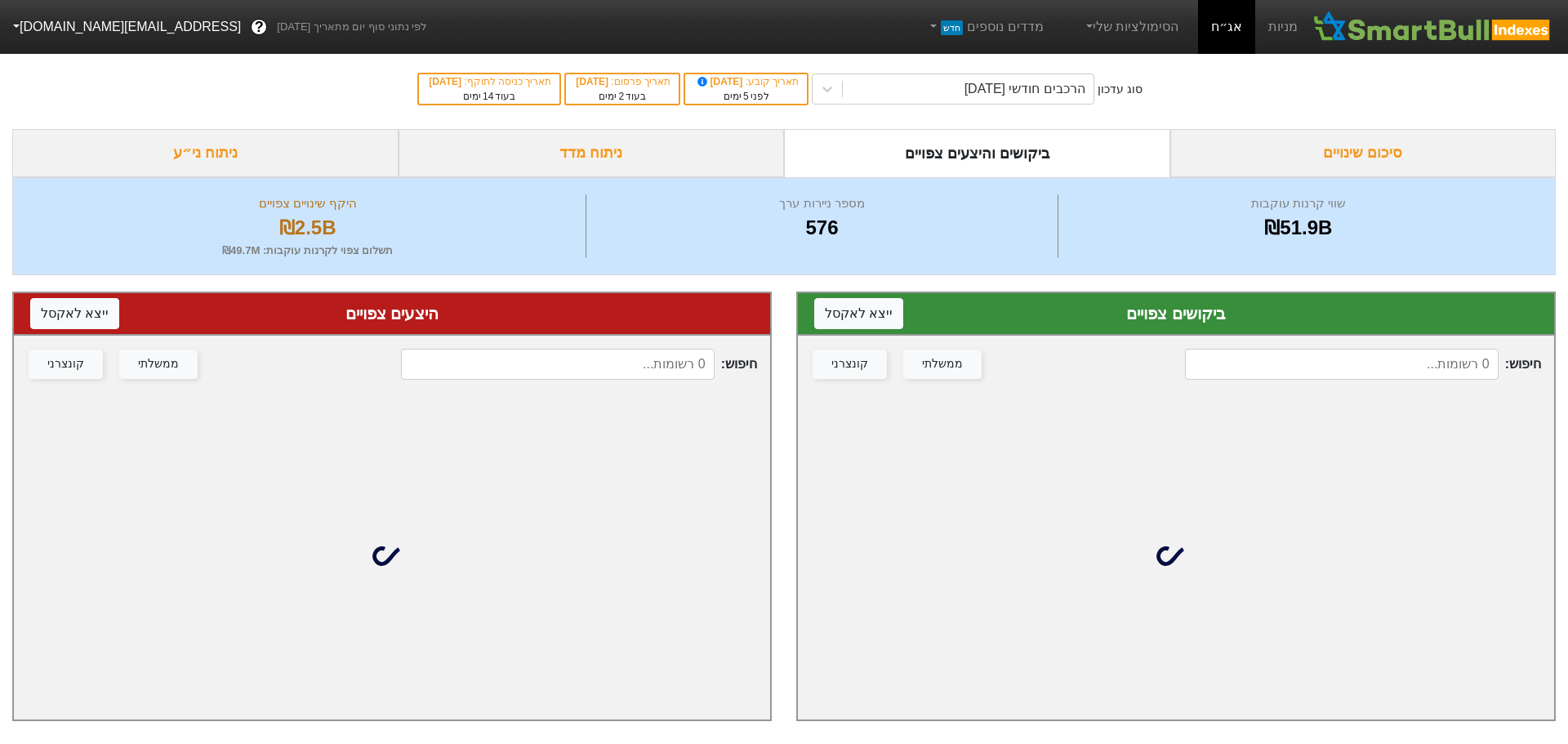
click at [1270, 363] on input at bounding box center [1342, 364] width 314 height 31
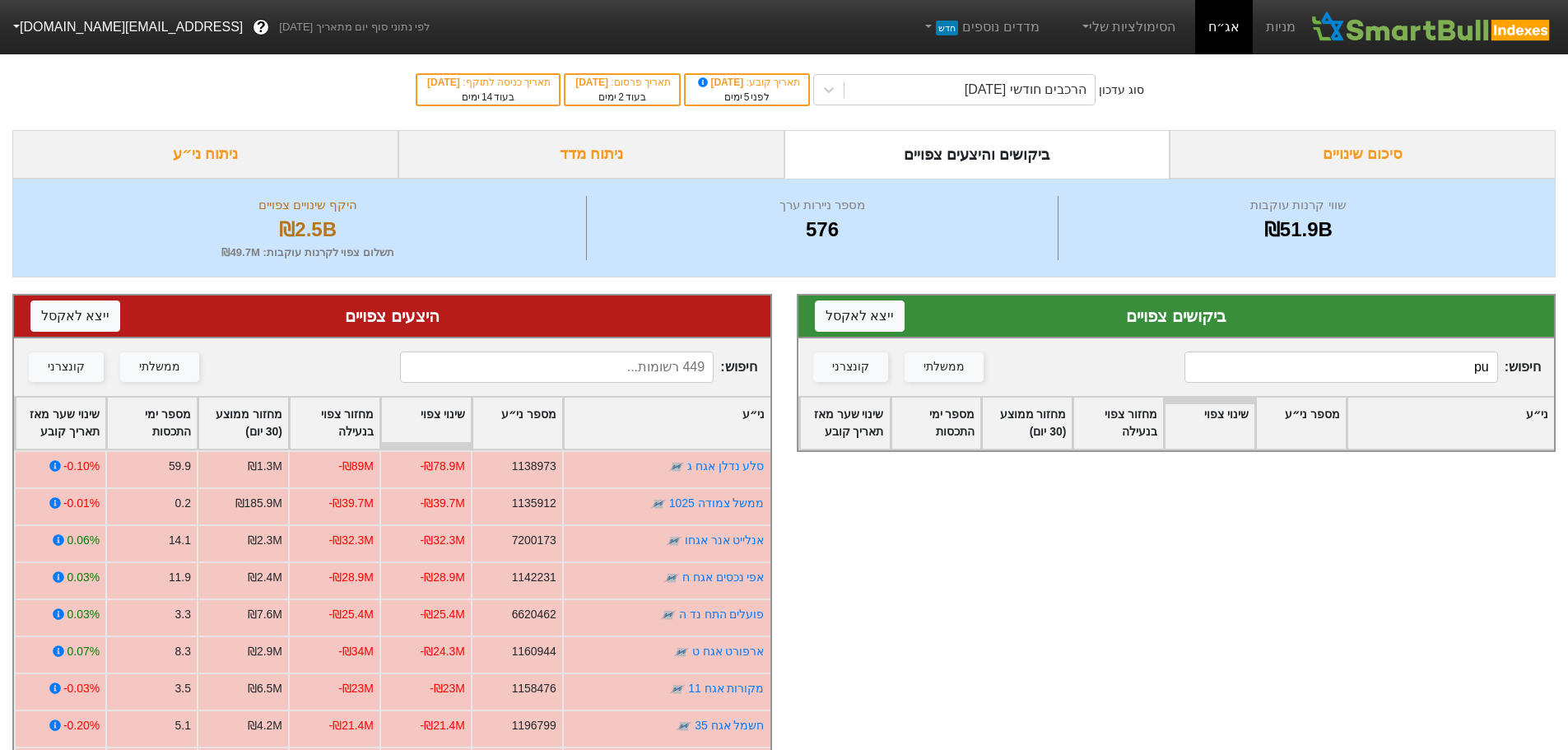
type input "p"
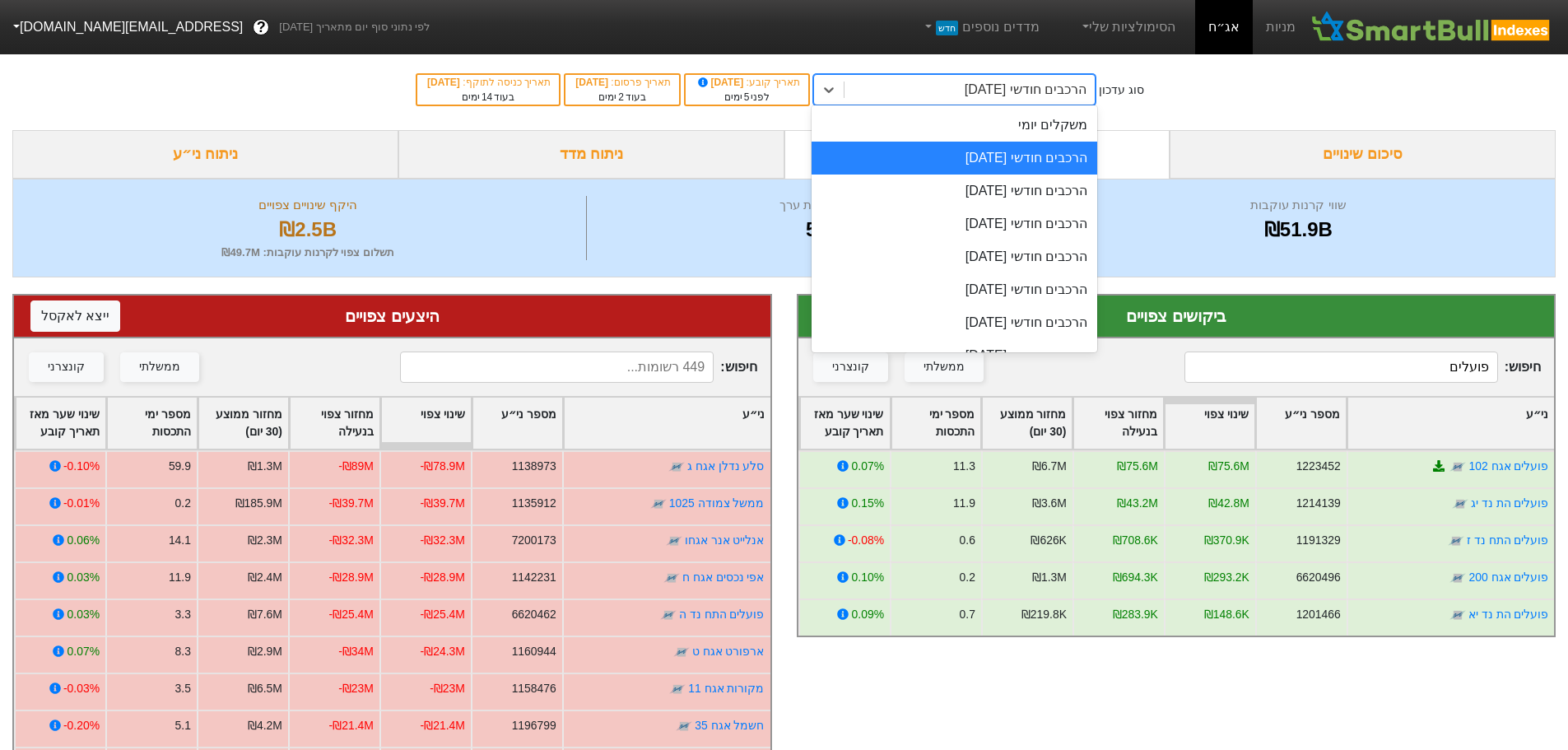
click at [991, 79] on div "הרכבים חודשי [DATE]" at bounding box center [970, 90] width 251 height 30
click at [958, 212] on div "הרכבים חודשי [DATE]" at bounding box center [955, 224] width 285 height 33
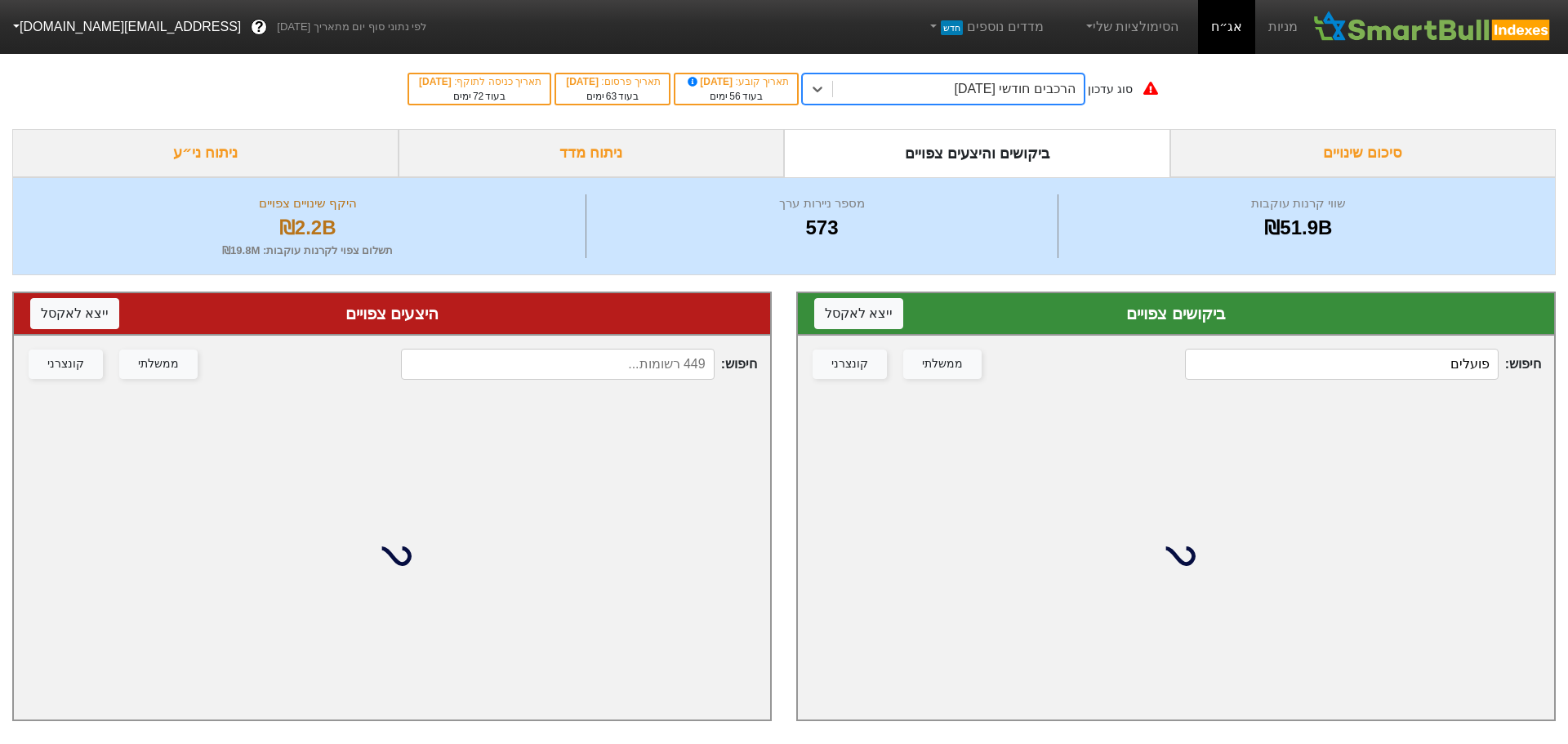
click at [966, 86] on div "הרכבים חודשי [DATE]" at bounding box center [1014, 89] width 121 height 19
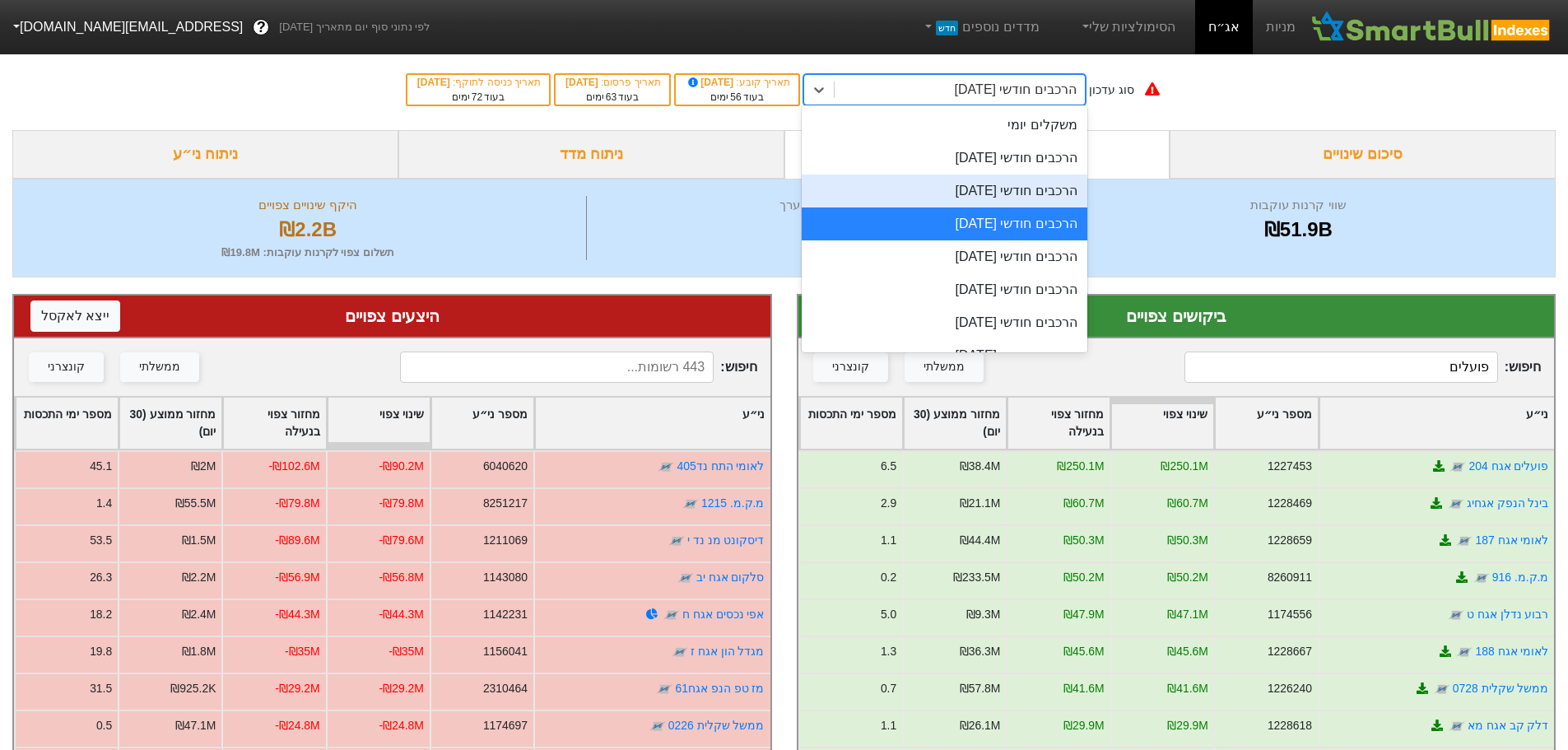
click at [952, 188] on div "הרכבים חודשי [DATE]" at bounding box center [945, 191] width 285 height 33
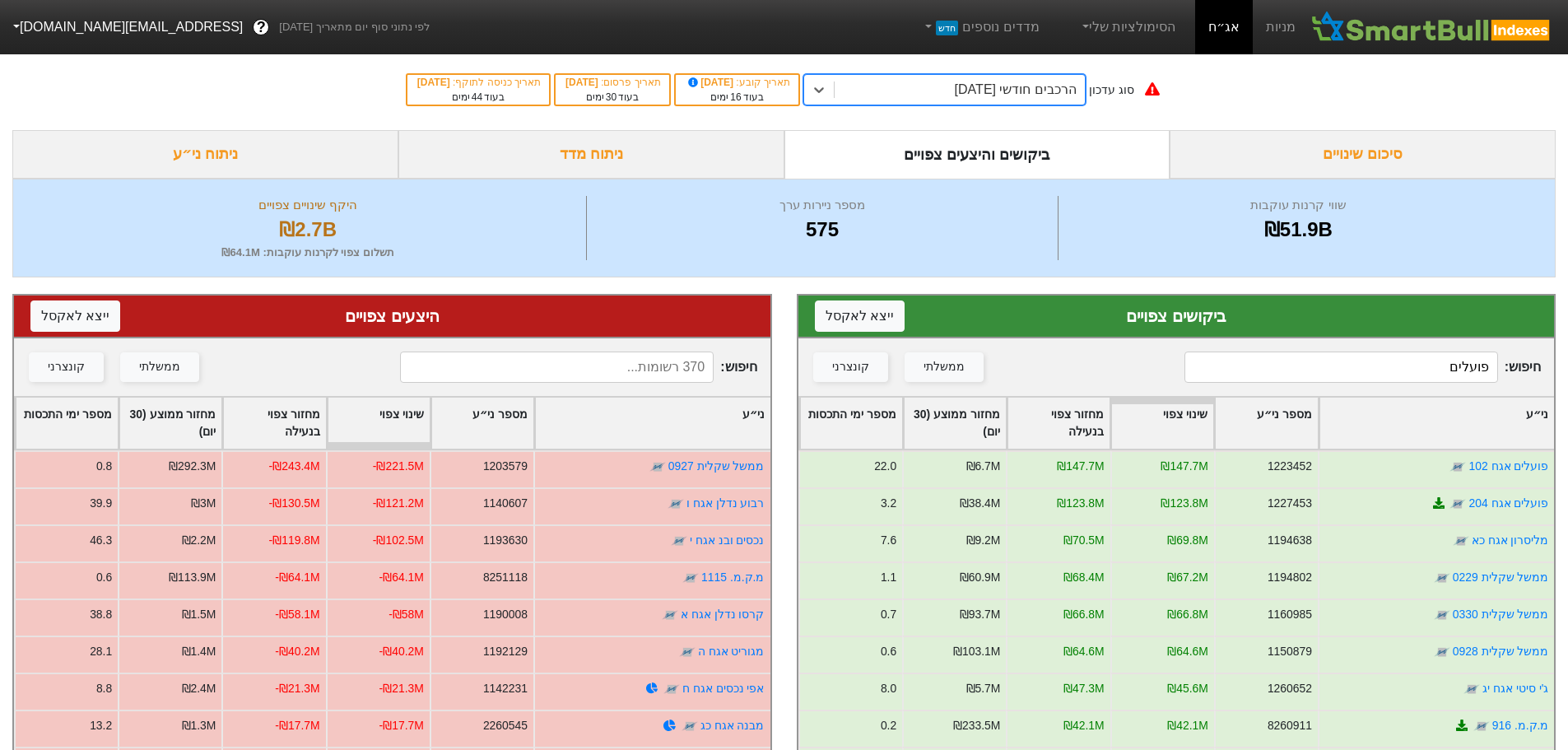
click at [1392, 366] on input "פועלים" at bounding box center [1341, 367] width 313 height 31
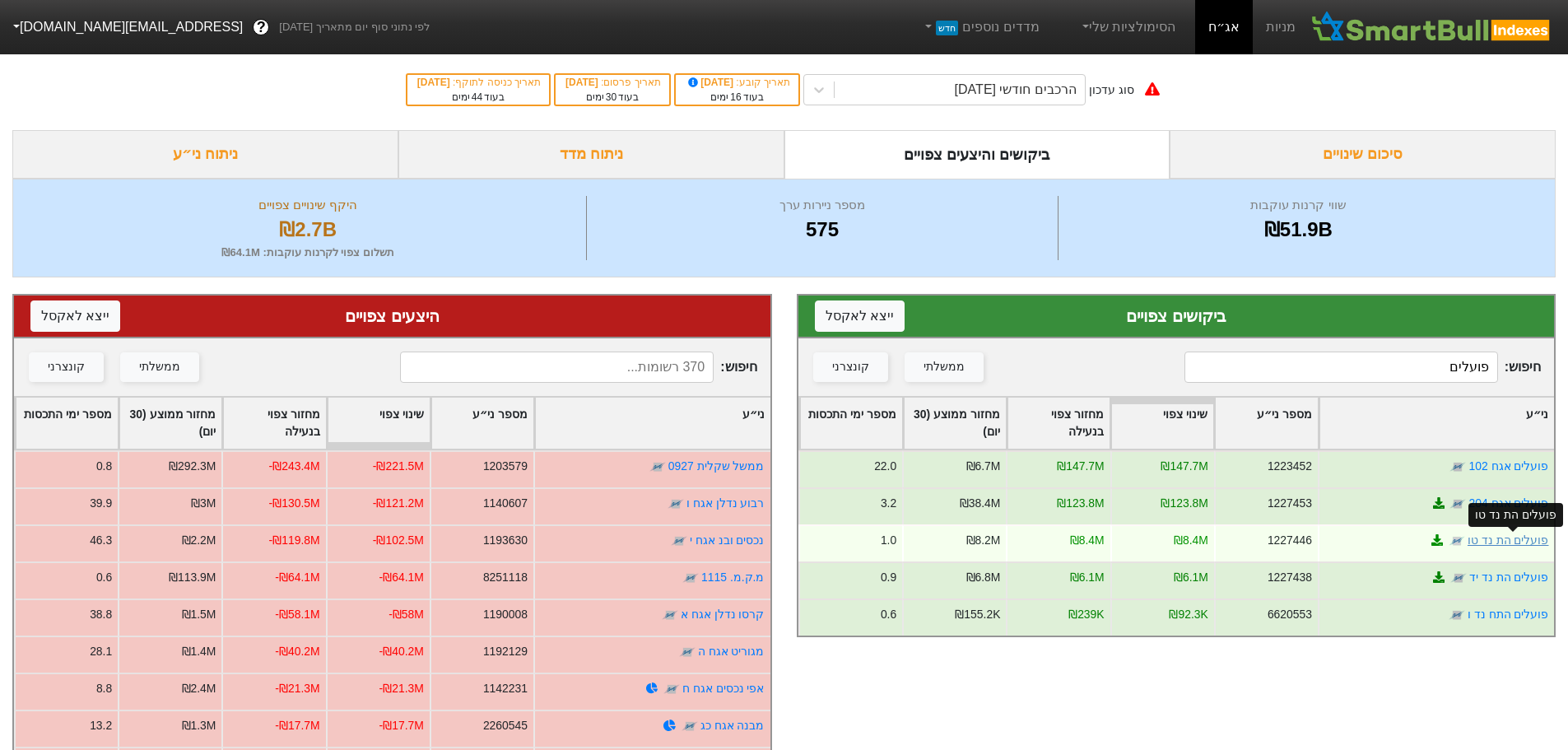
type input "פועלים"
click at [1514, 540] on link "פועלים הת נד טו" at bounding box center [1507, 540] width 82 height 13
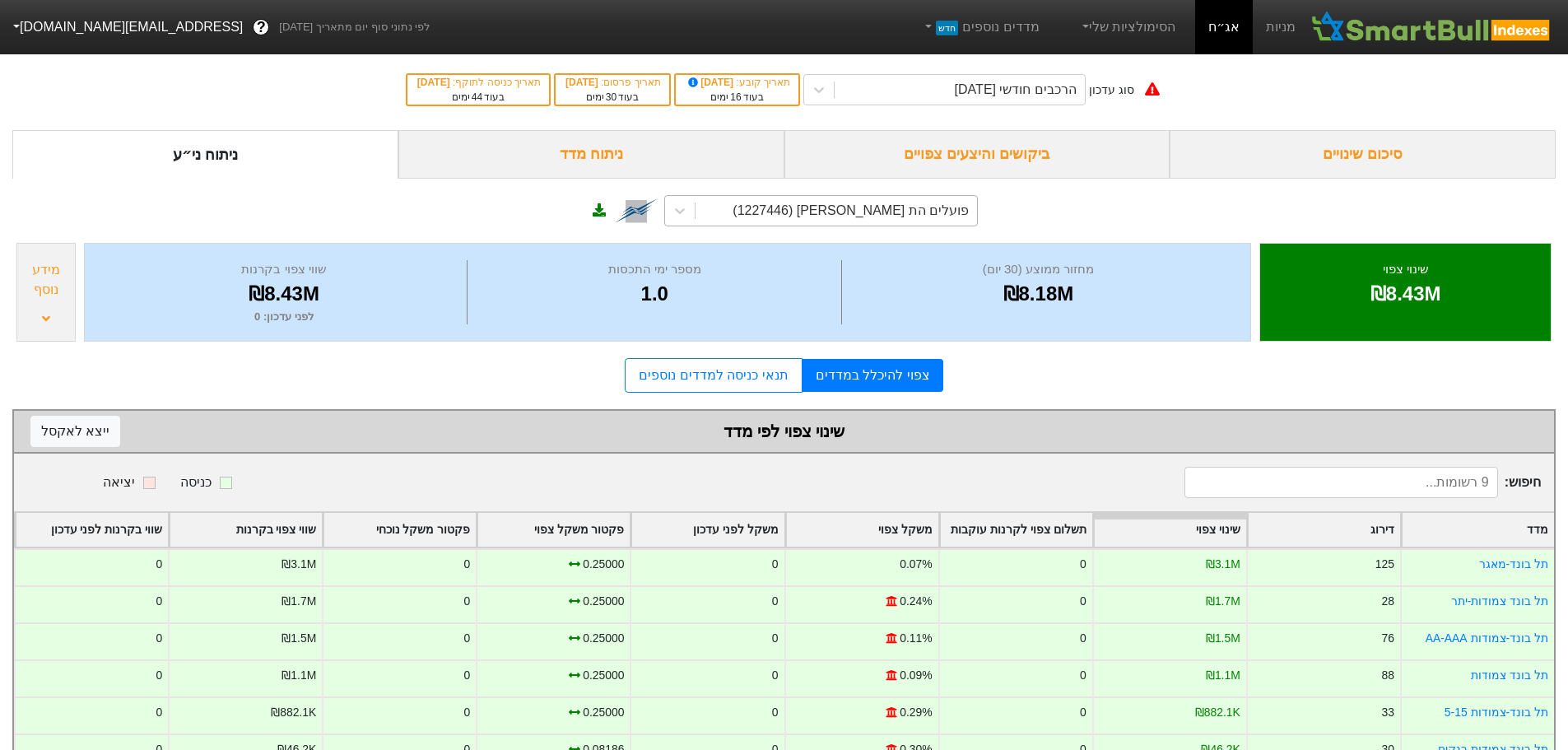
click at [796, 222] on div "פועלים הת [PERSON_NAME] (1227446)" at bounding box center [836, 210] width 282 height 30
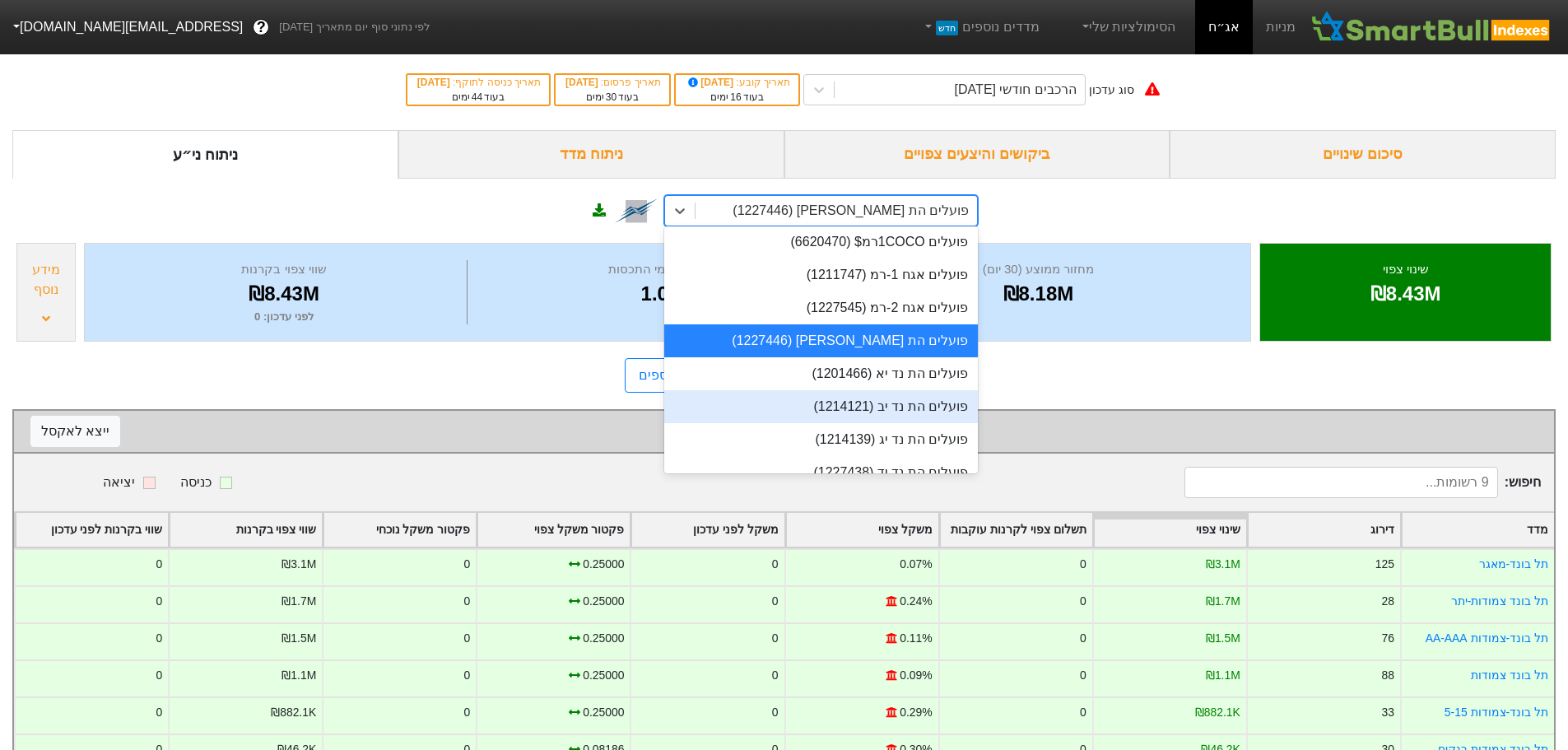
scroll to position [25462, 0]
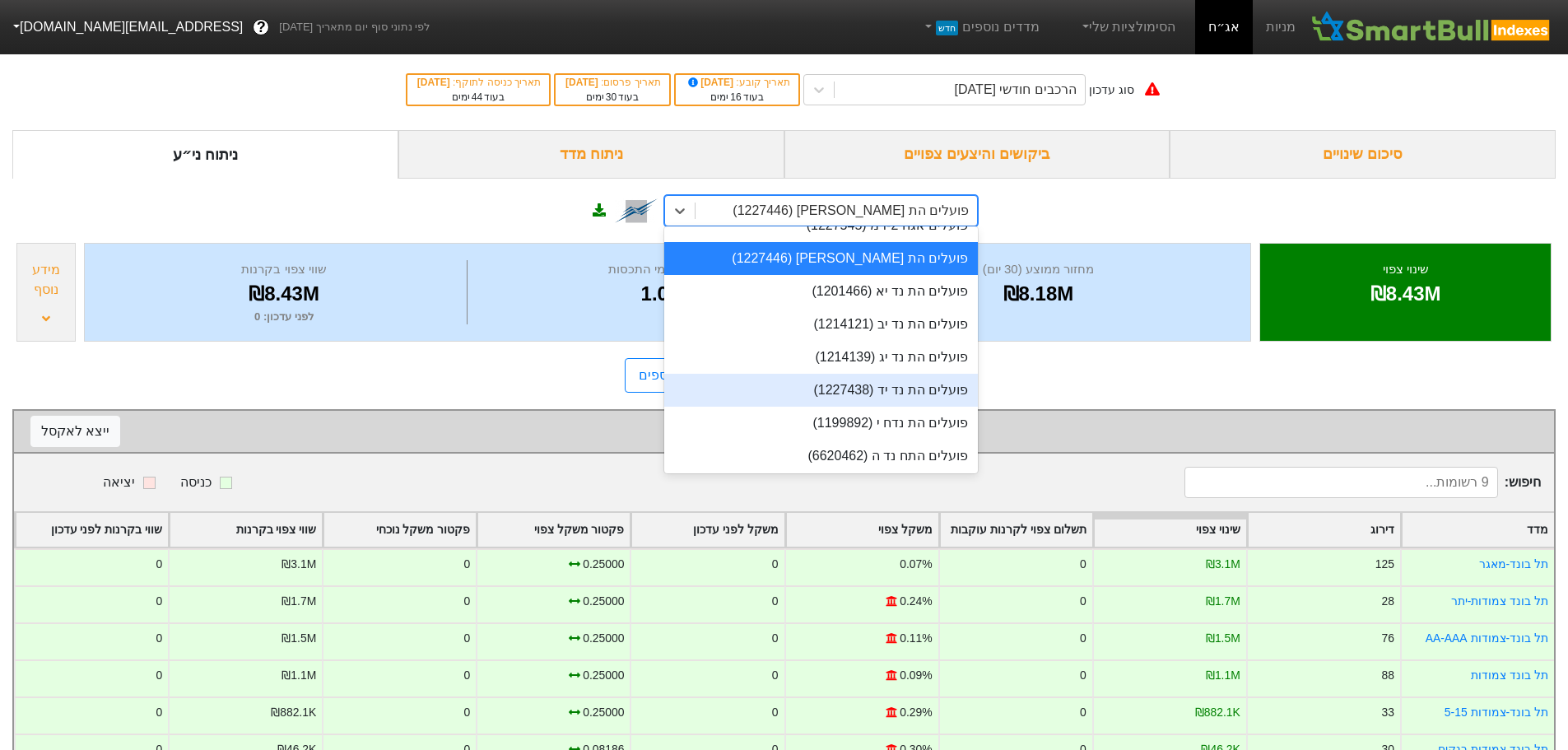
click at [868, 374] on div "פועלים הת נד יד (1227438)" at bounding box center [821, 390] width 313 height 33
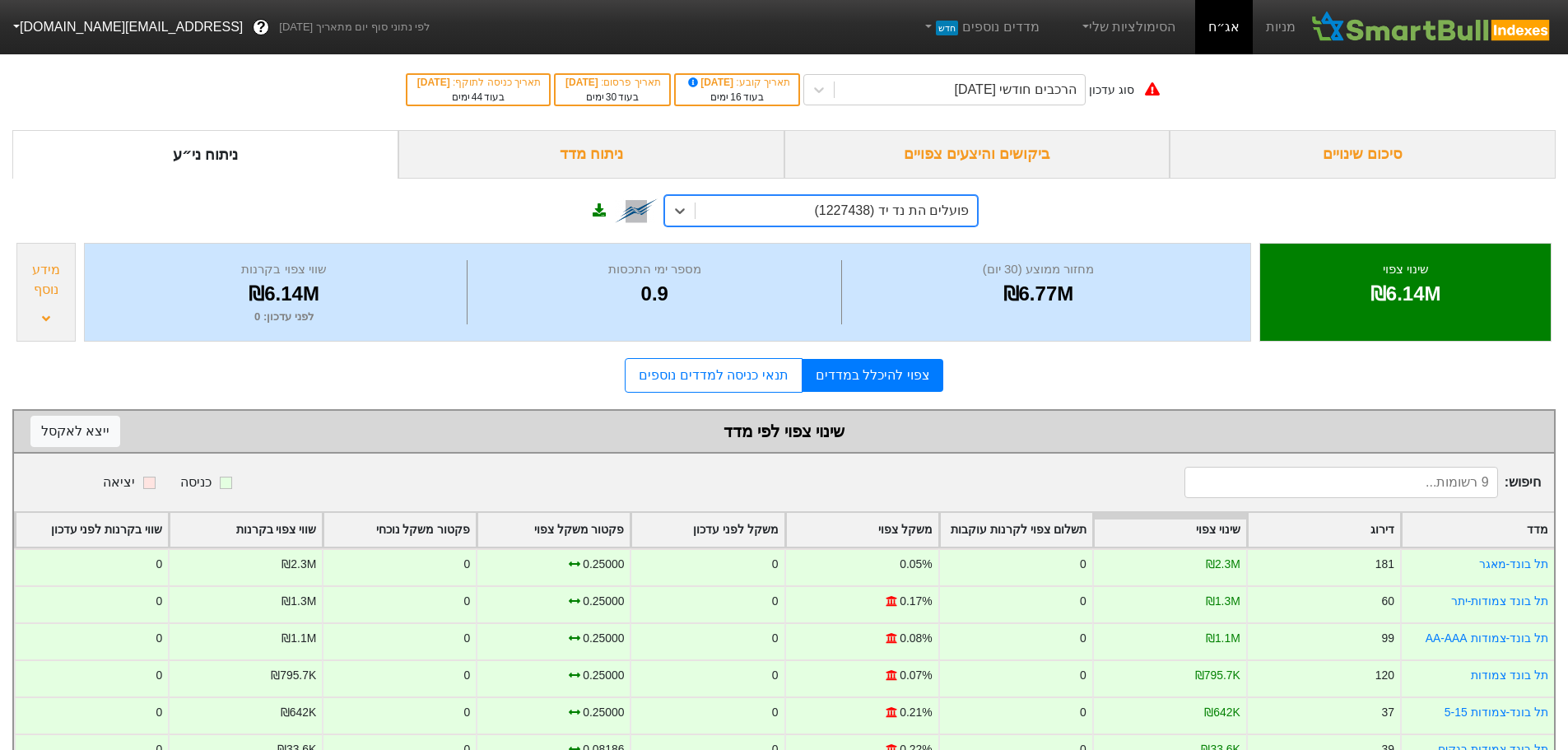
scroll to position [162, 0]
